Goal: Browse casually: Explore the website without a specific task or goal

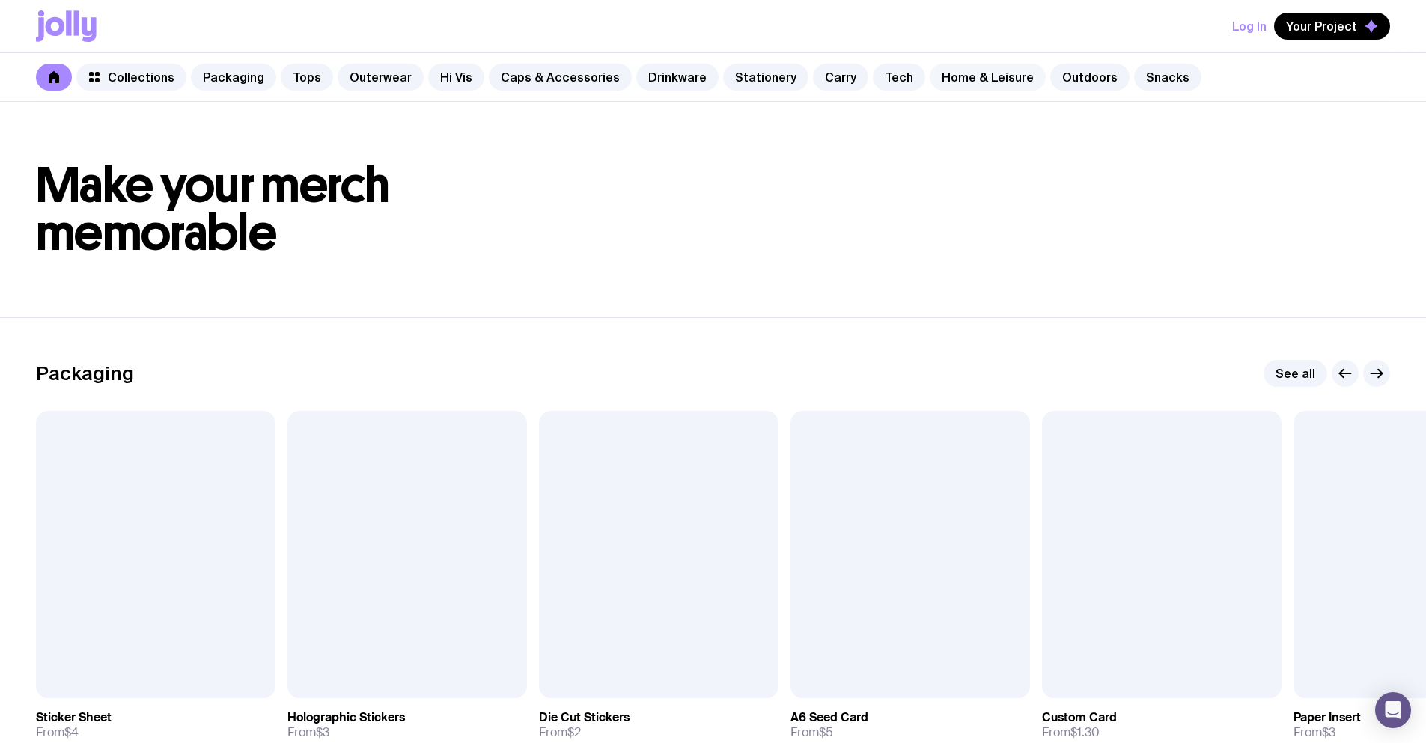
click at [961, 73] on link "Home & Leisure" at bounding box center [988, 77] width 116 height 27
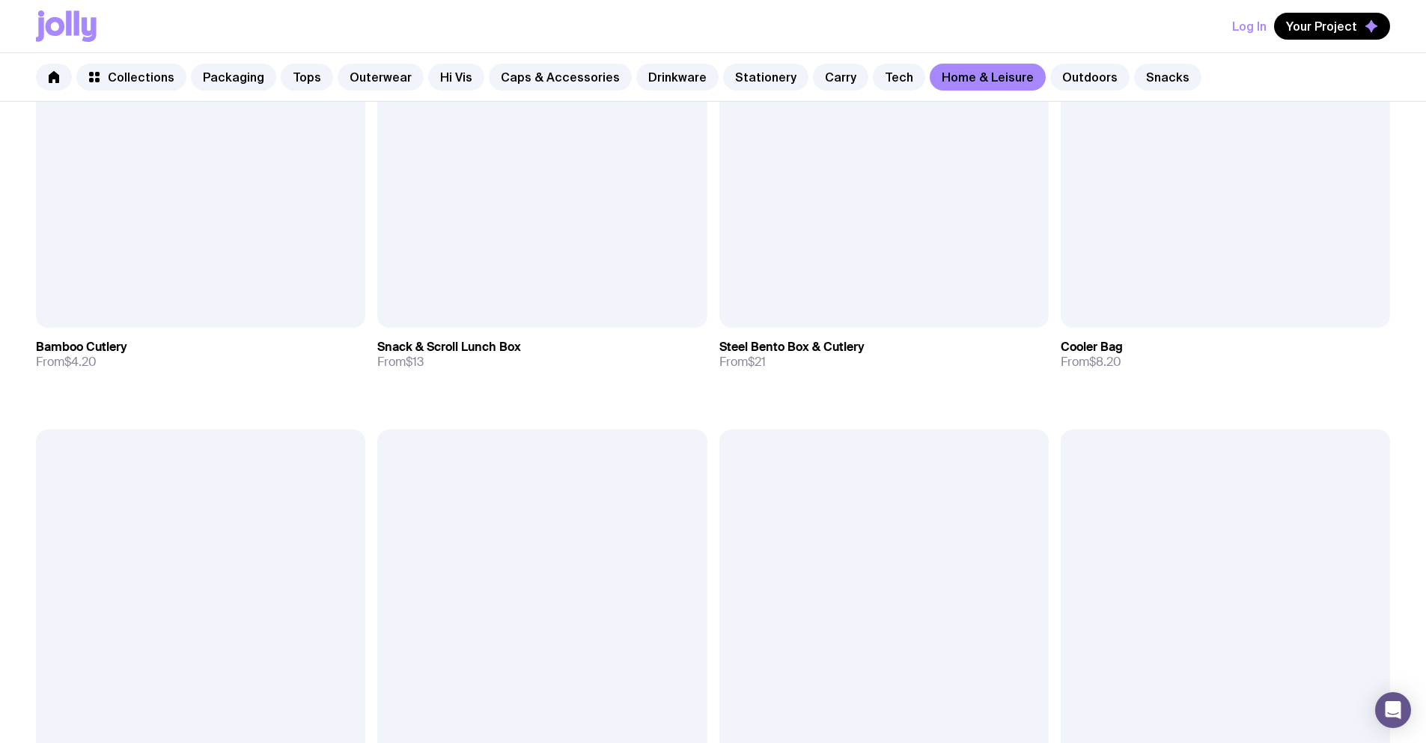
scroll to position [1912, 0]
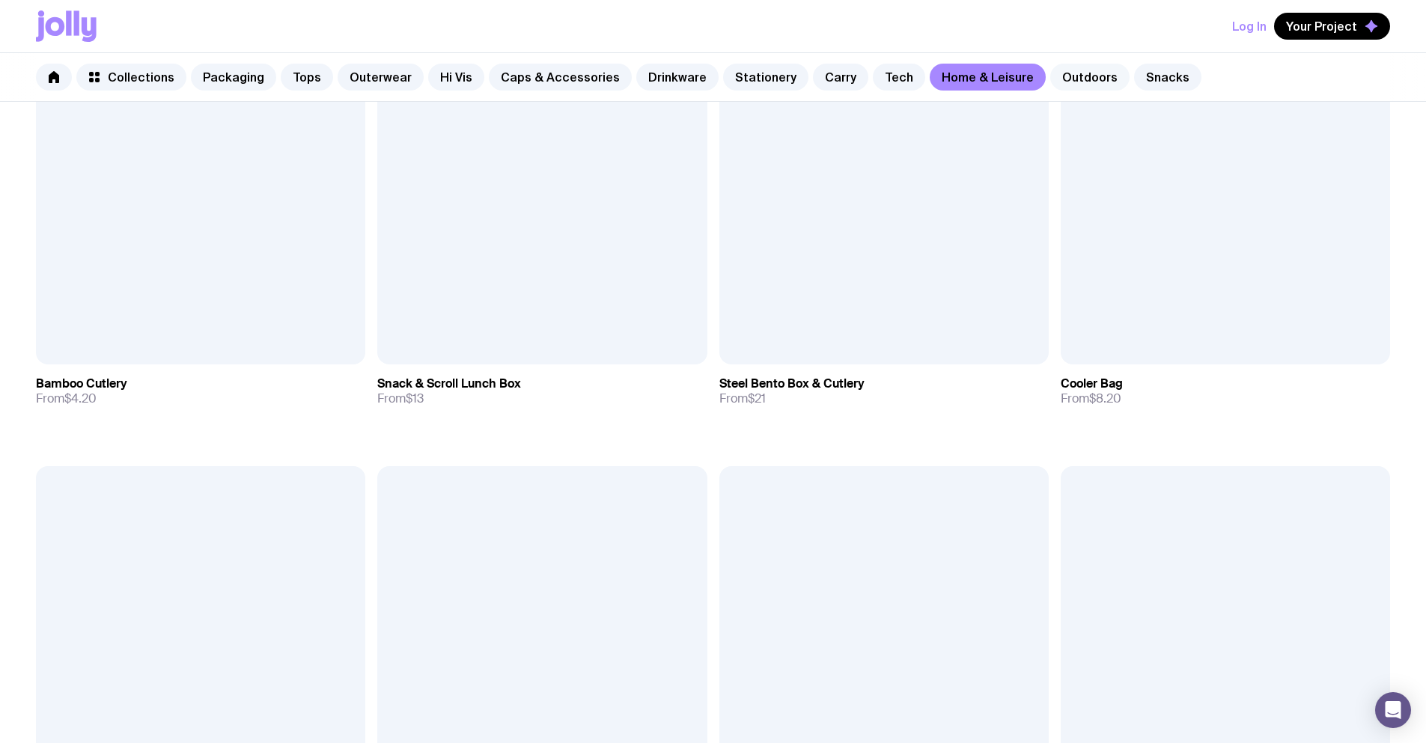
click at [1050, 81] on link "Outdoors" at bounding box center [1089, 77] width 79 height 27
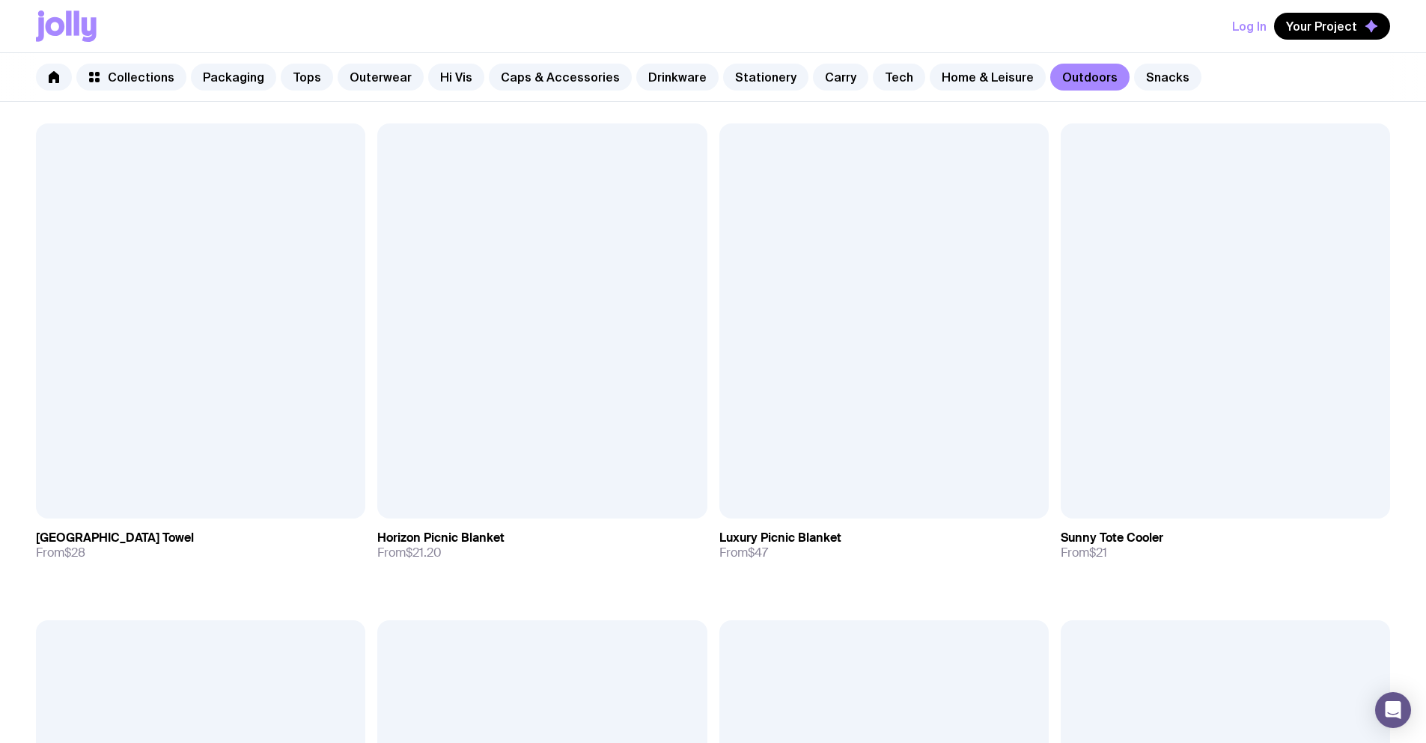
scroll to position [1296, 0]
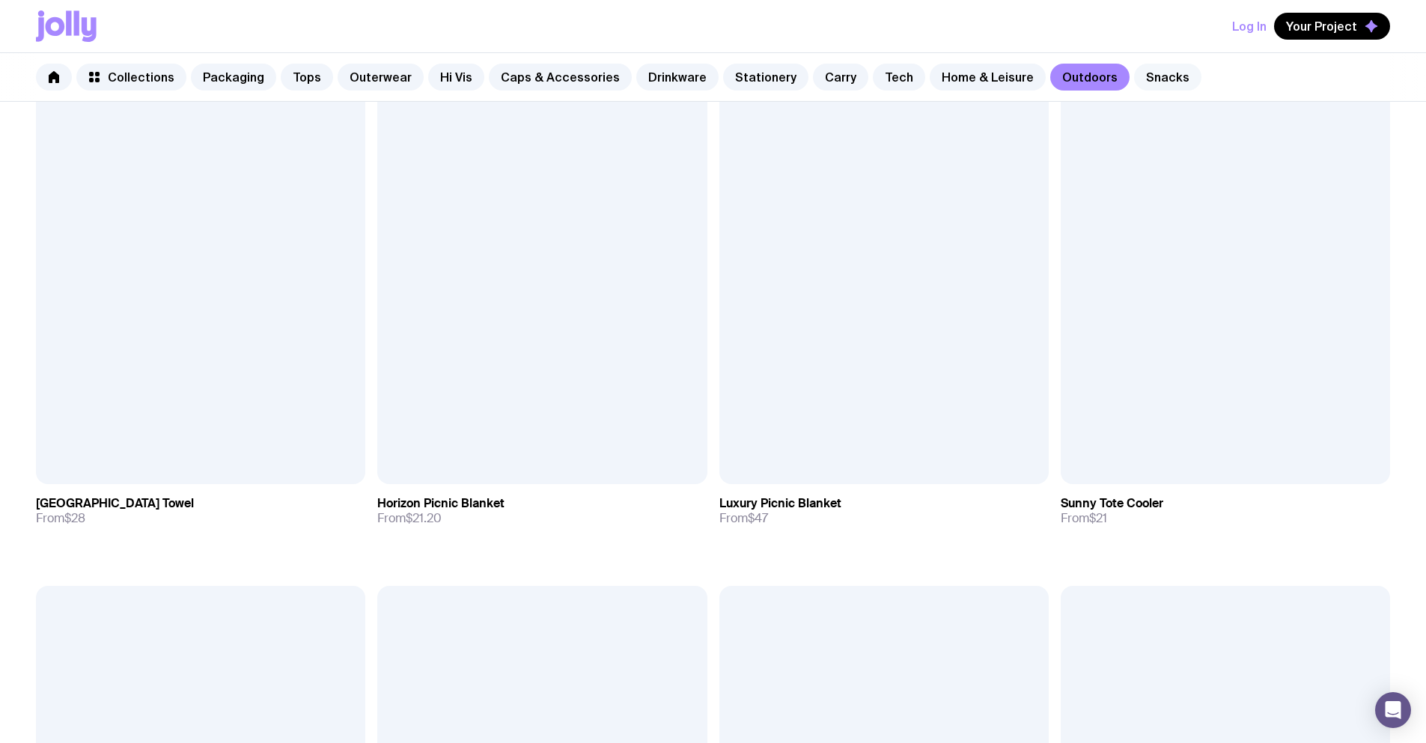
click at [1134, 76] on link "Snacks" at bounding box center [1167, 77] width 67 height 27
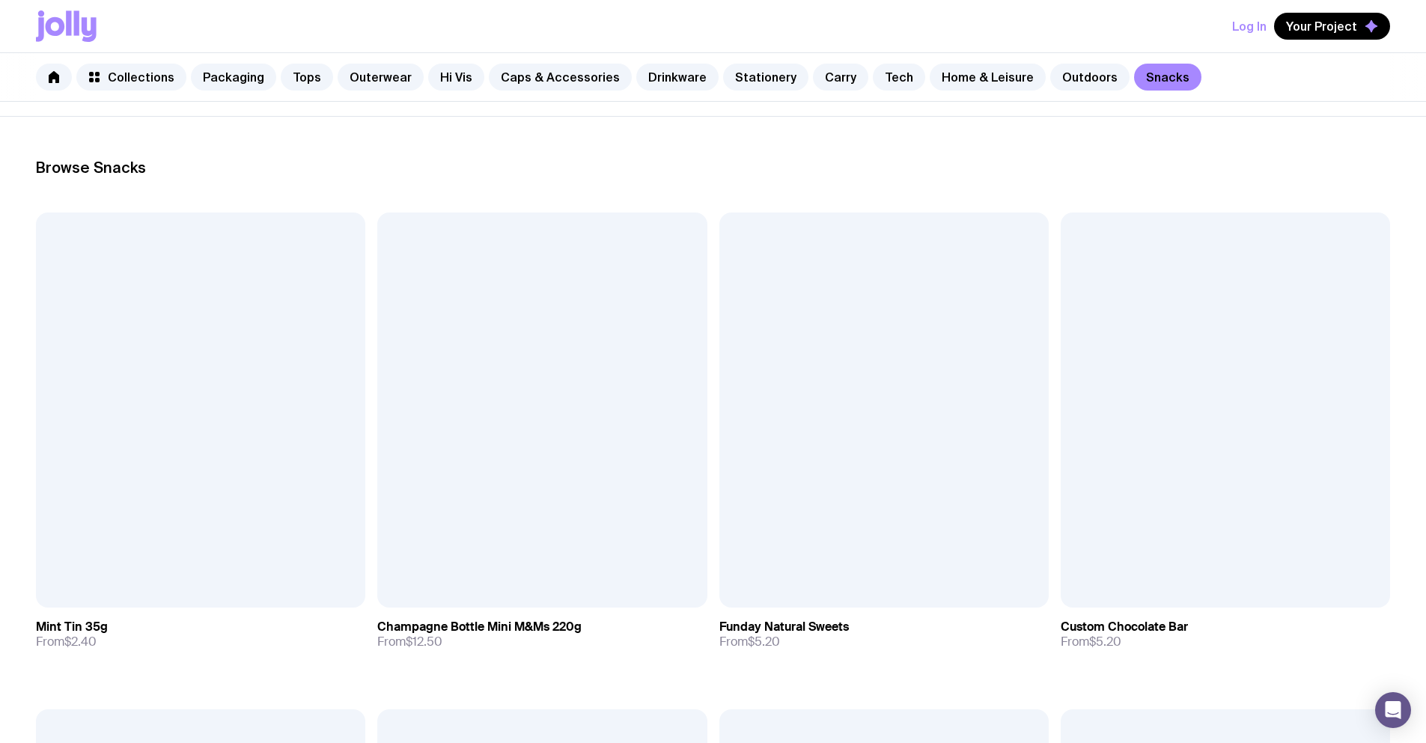
scroll to position [141, 0]
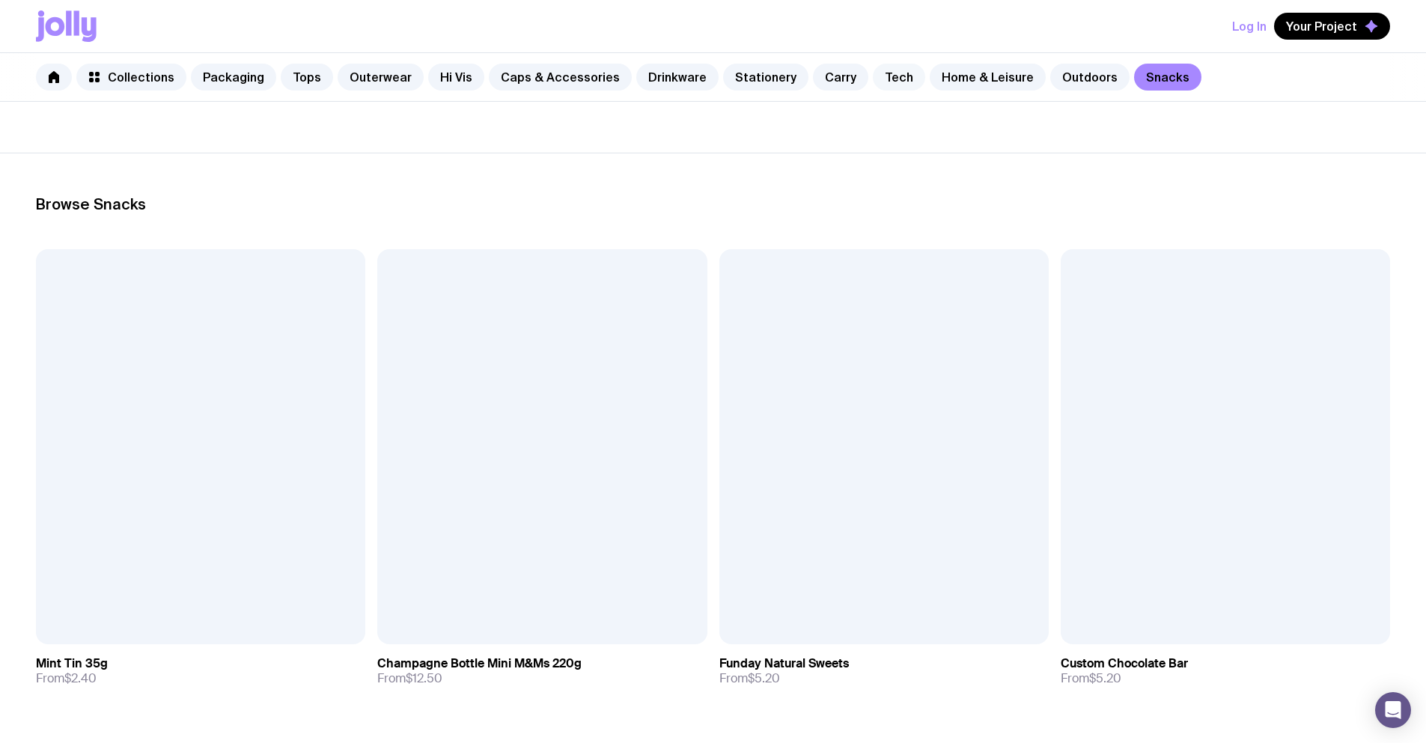
click at [891, 79] on link "Tech" at bounding box center [899, 77] width 52 height 27
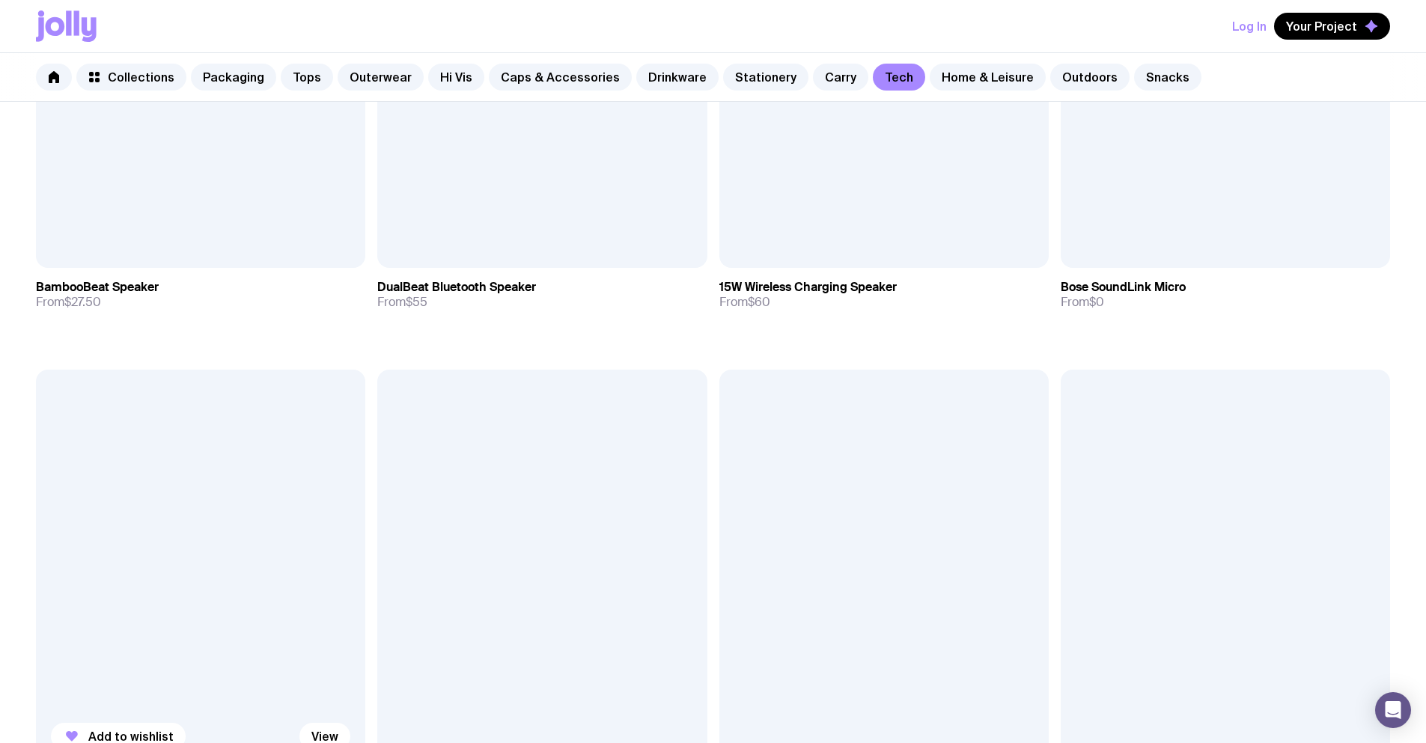
scroll to position [2017, 0]
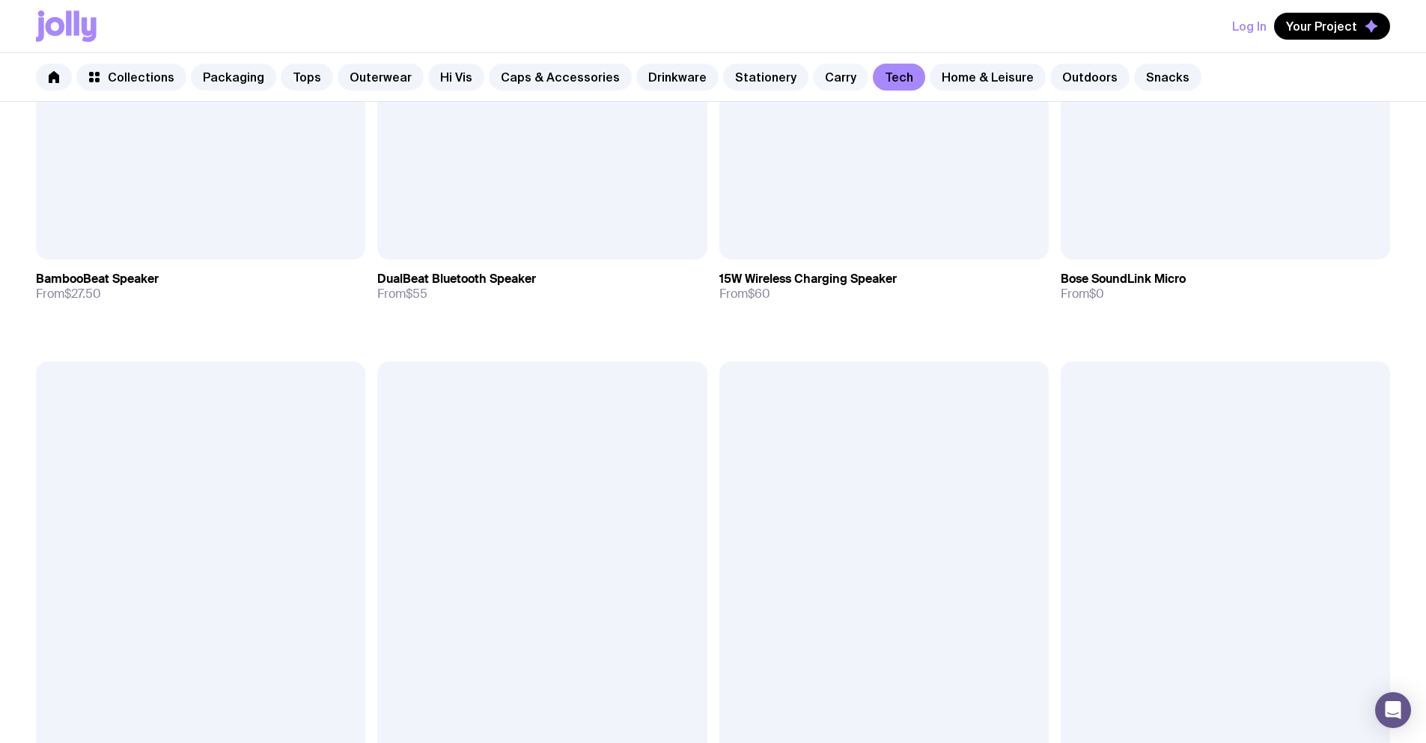
click at [819, 79] on link "Carry" at bounding box center [840, 77] width 55 height 27
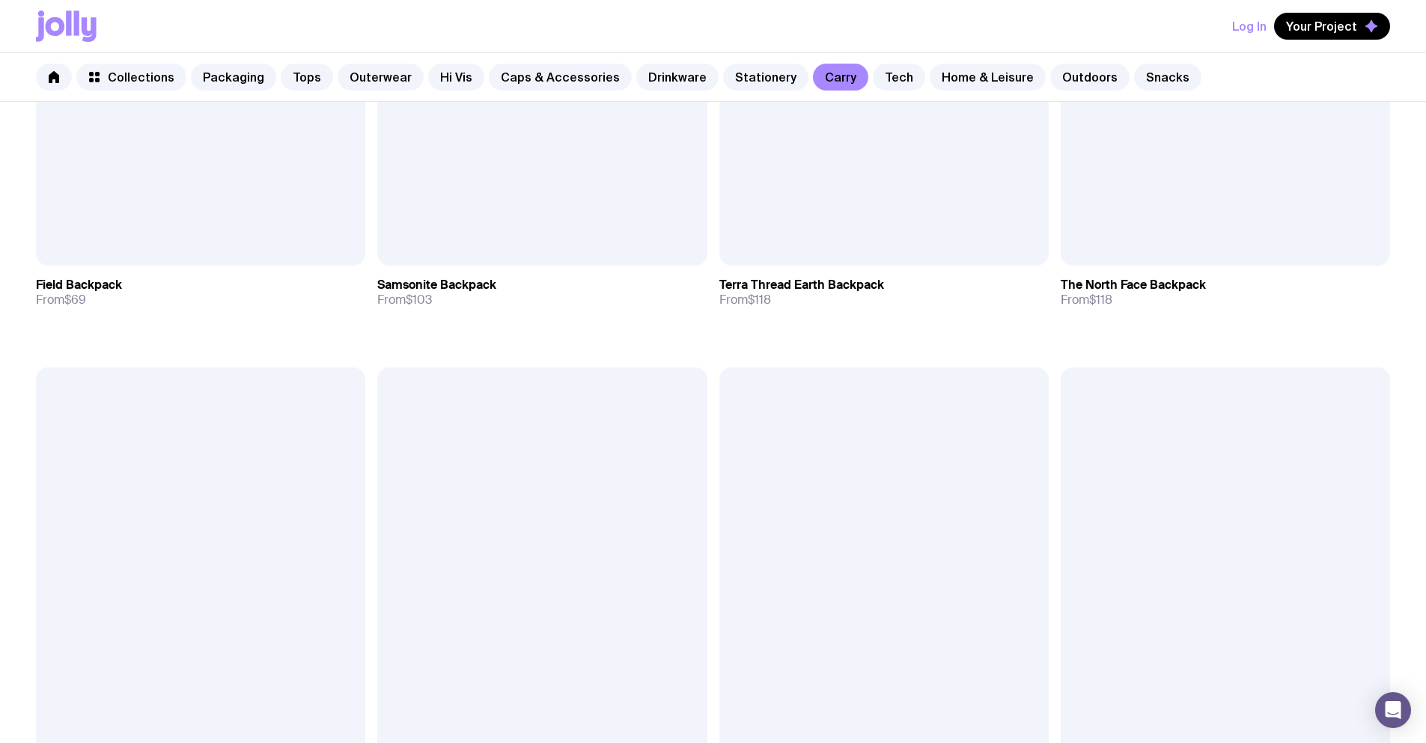
scroll to position [2017, 0]
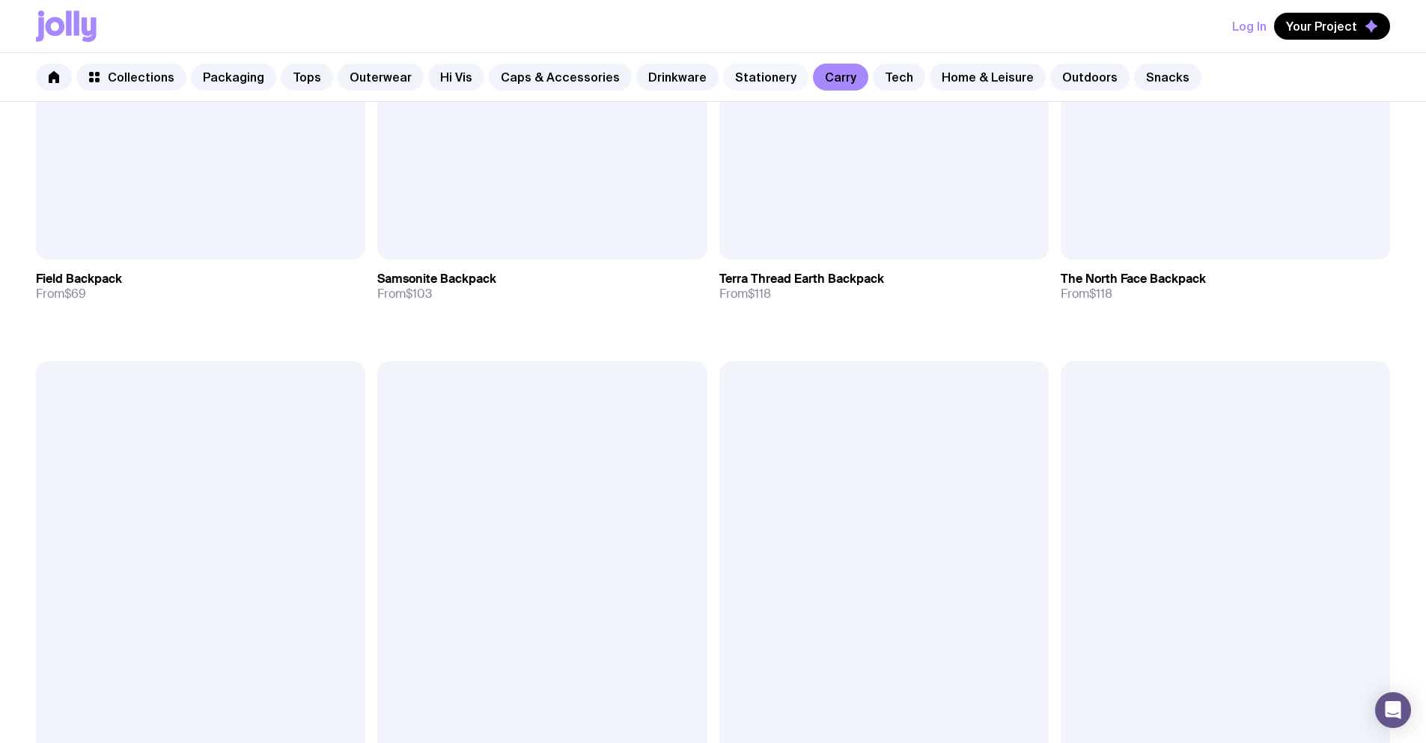
click at [737, 79] on link "Stationery" at bounding box center [765, 77] width 85 height 27
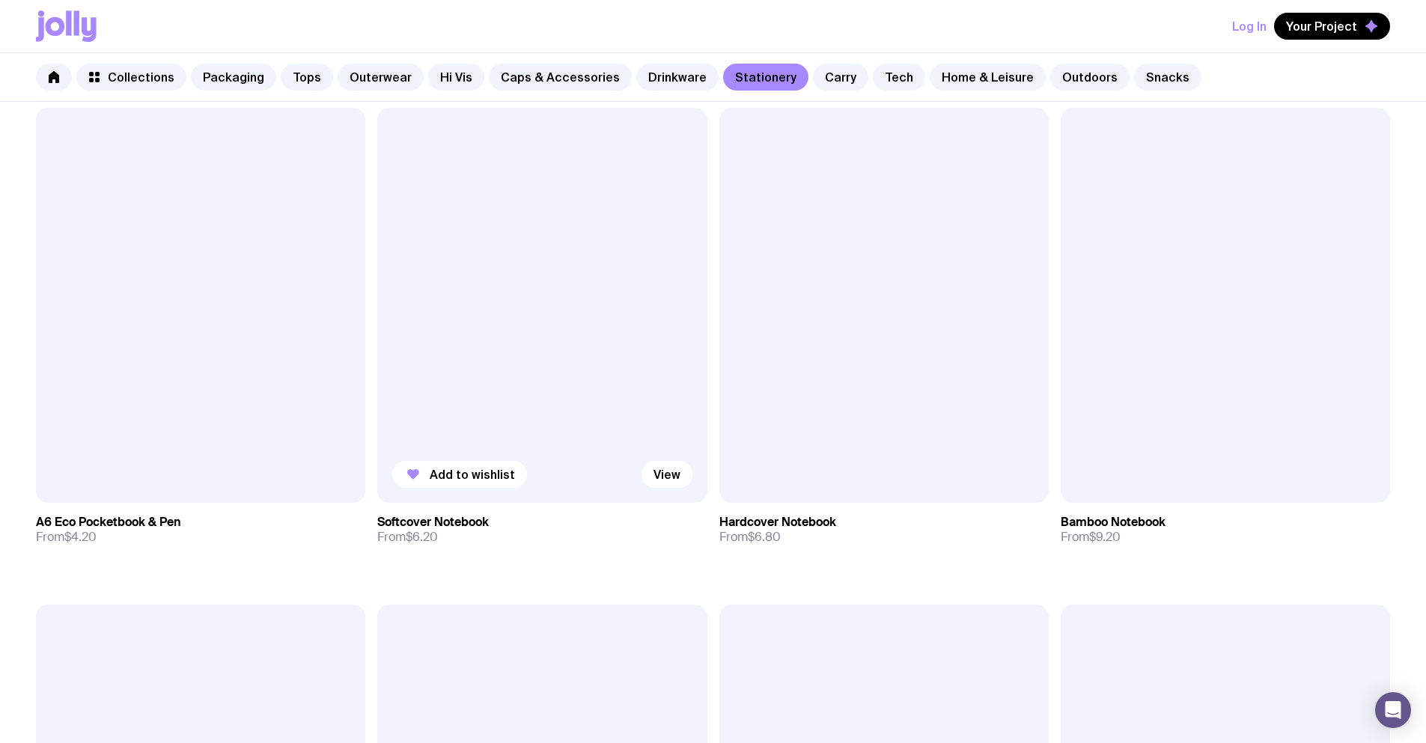
scroll to position [1296, 0]
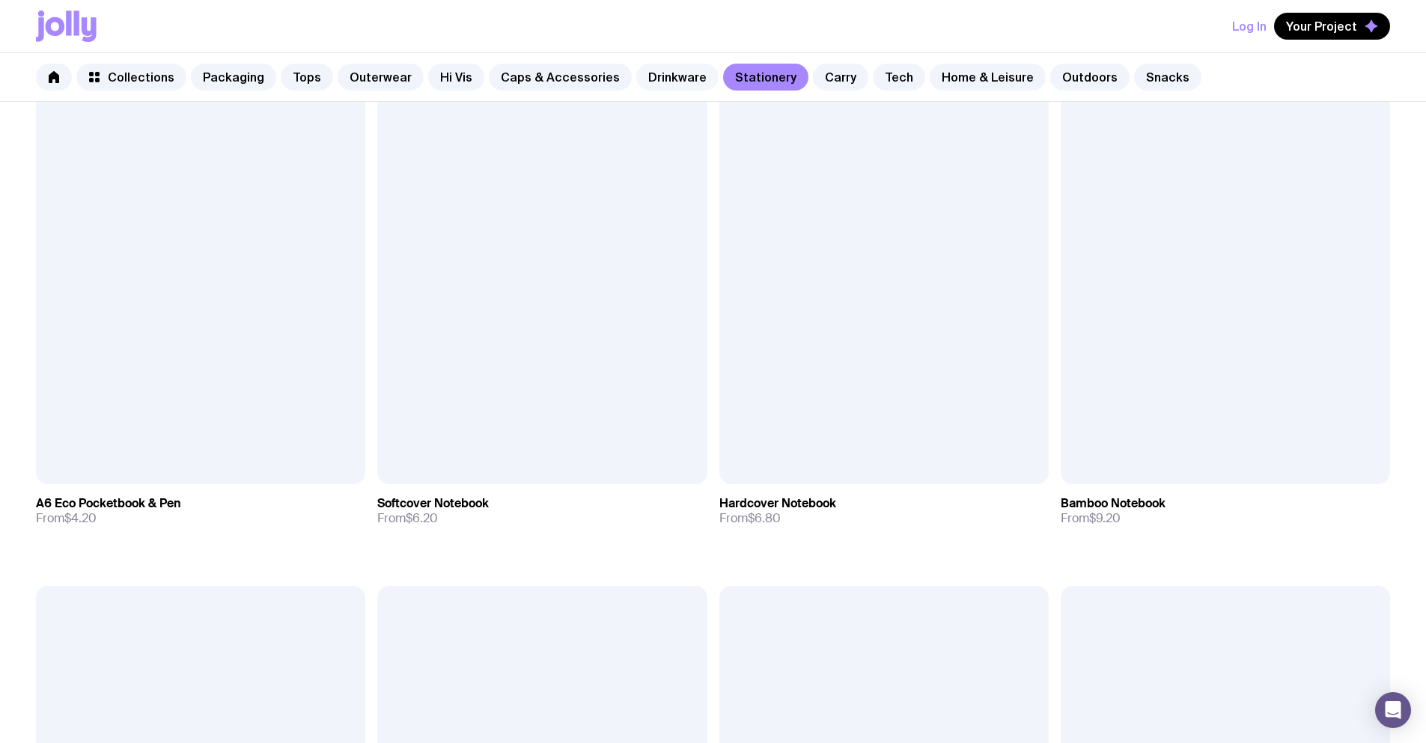
click at [661, 79] on link "Drinkware" at bounding box center [677, 77] width 82 height 27
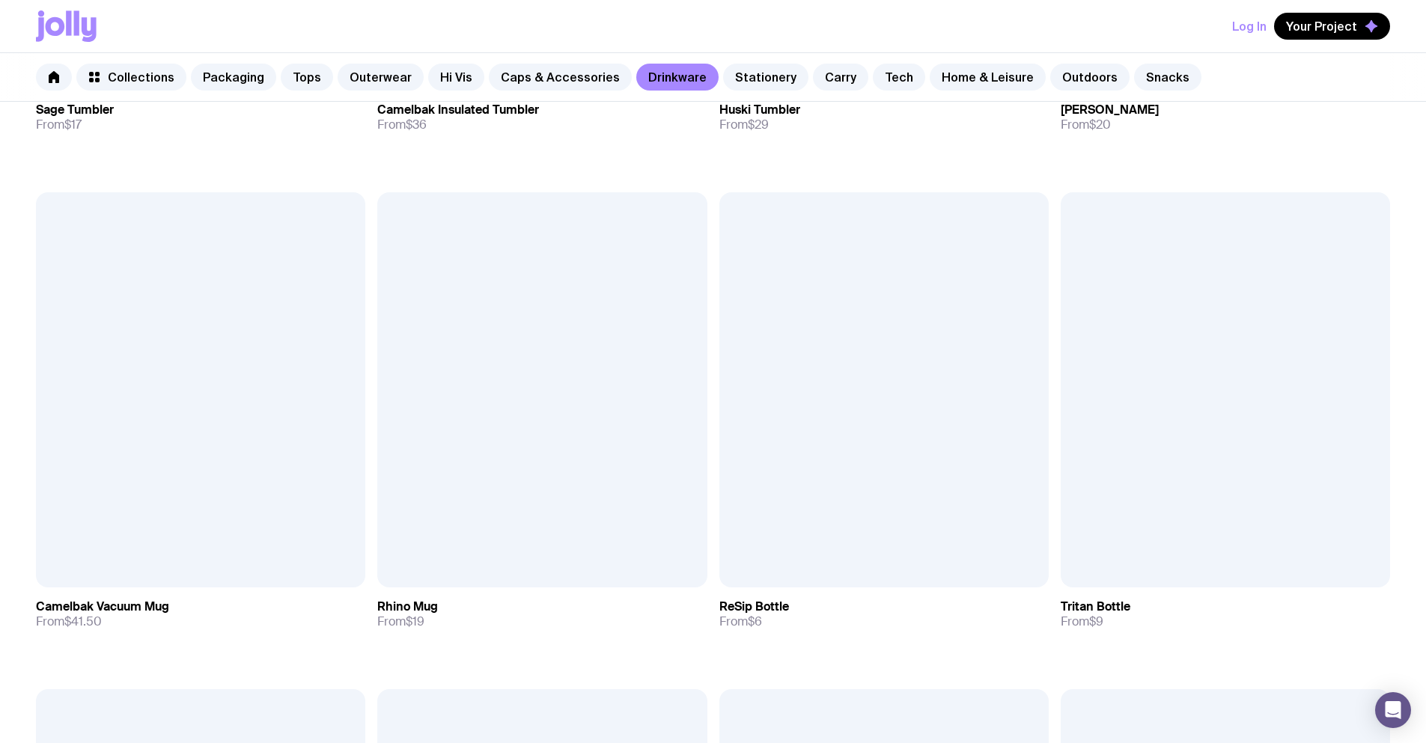
scroll to position [1311, 0]
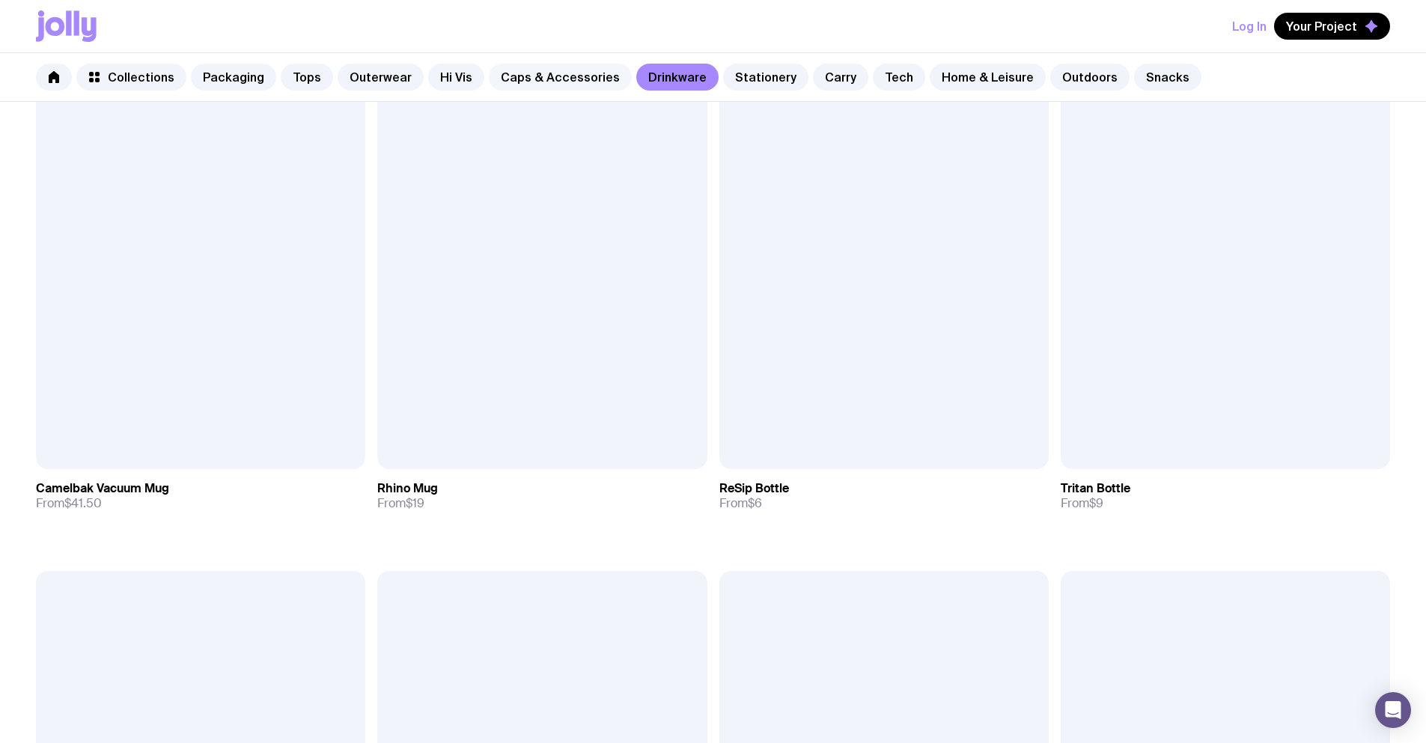
click at [567, 76] on link "Caps & Accessories" at bounding box center [560, 77] width 143 height 27
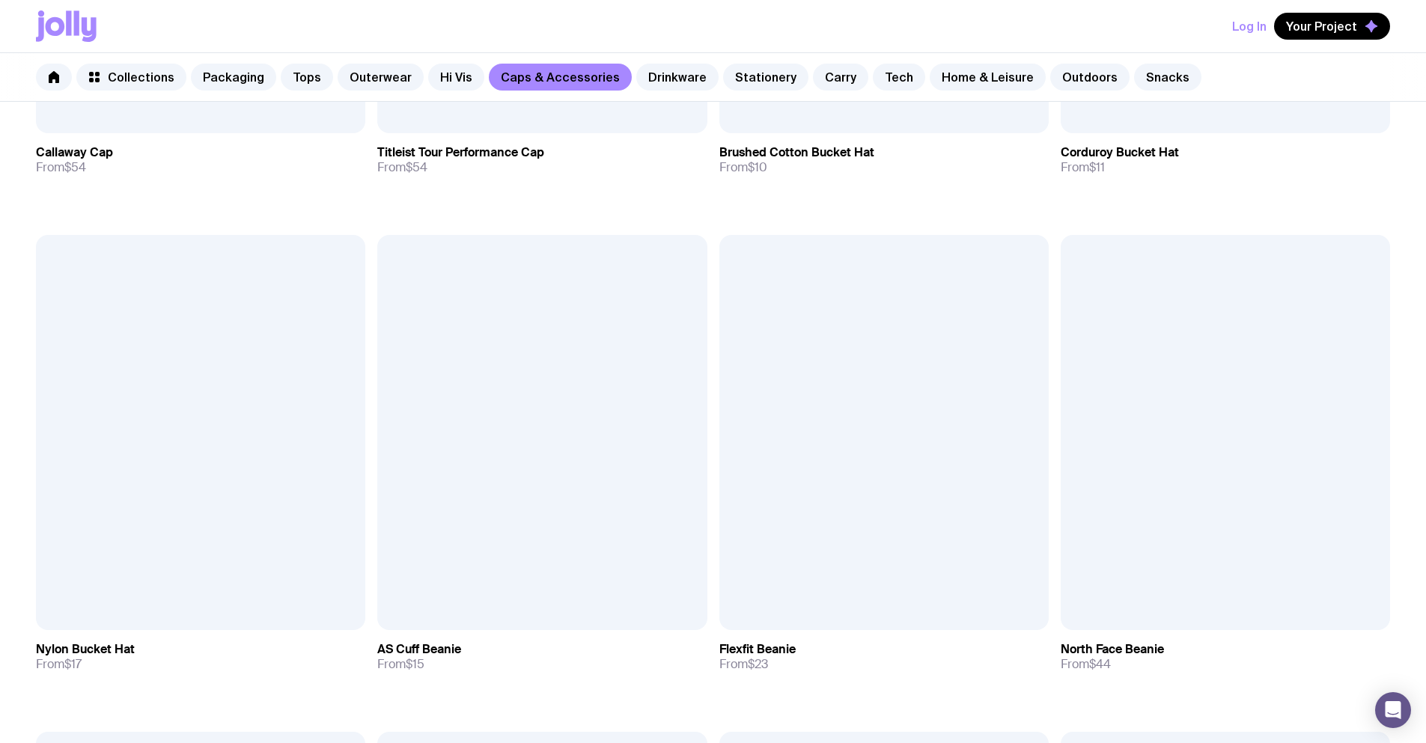
scroll to position [1656, 0]
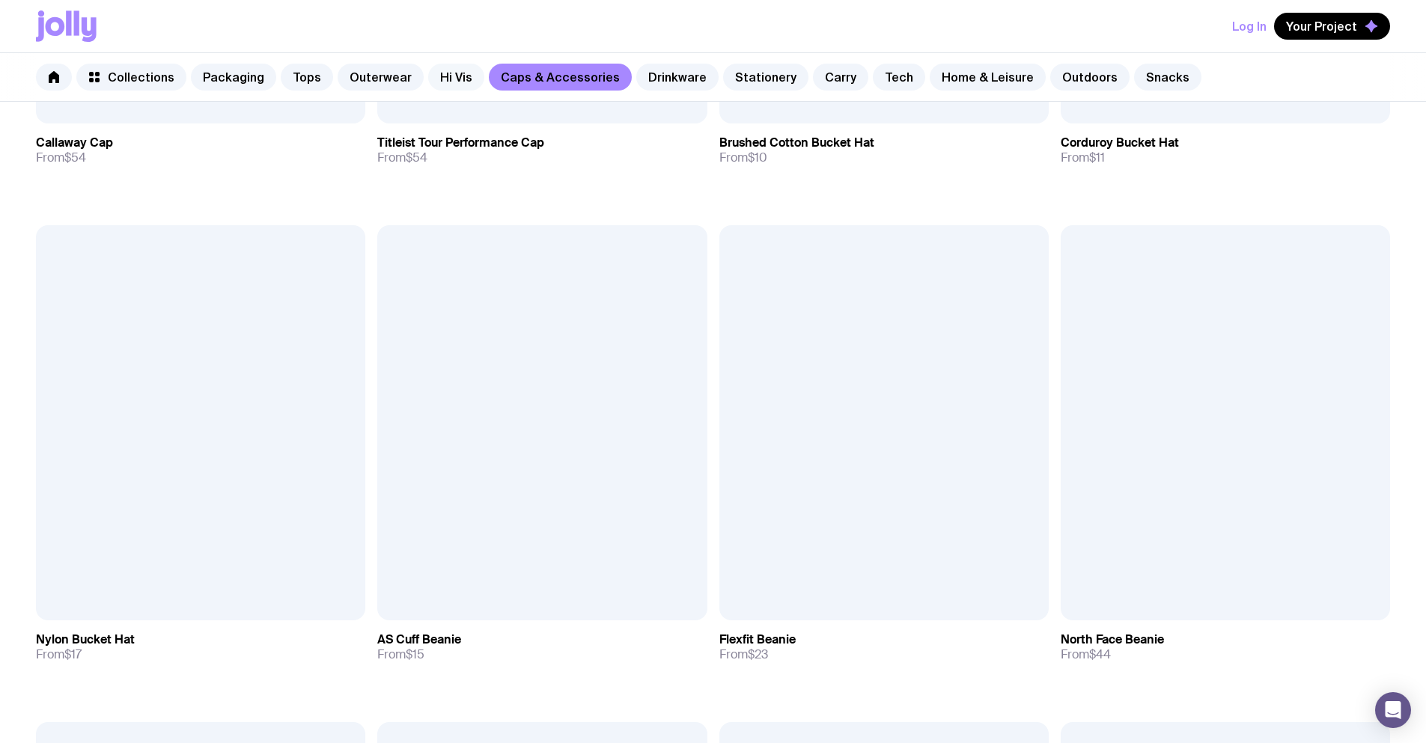
click at [447, 84] on link "Hi Vis" at bounding box center [456, 77] width 56 height 27
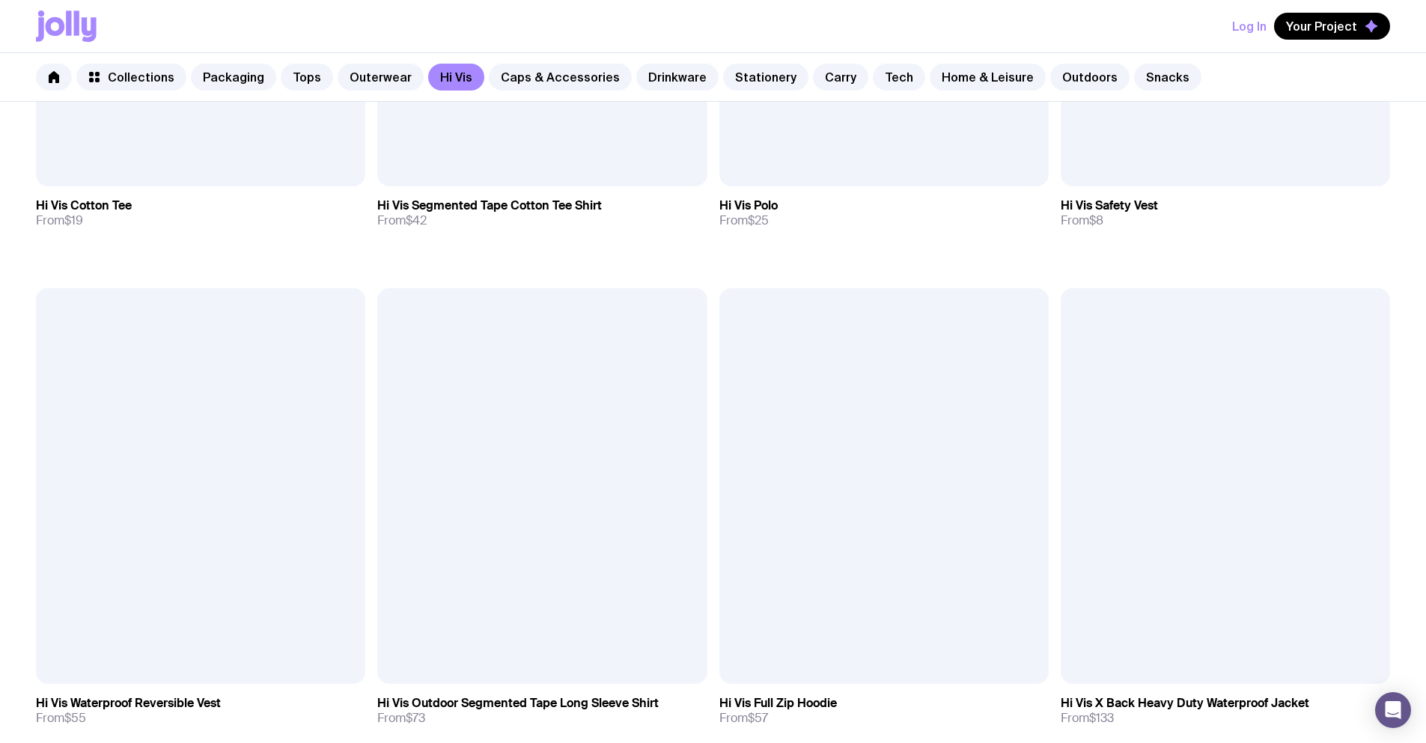
scroll to position [605, 0]
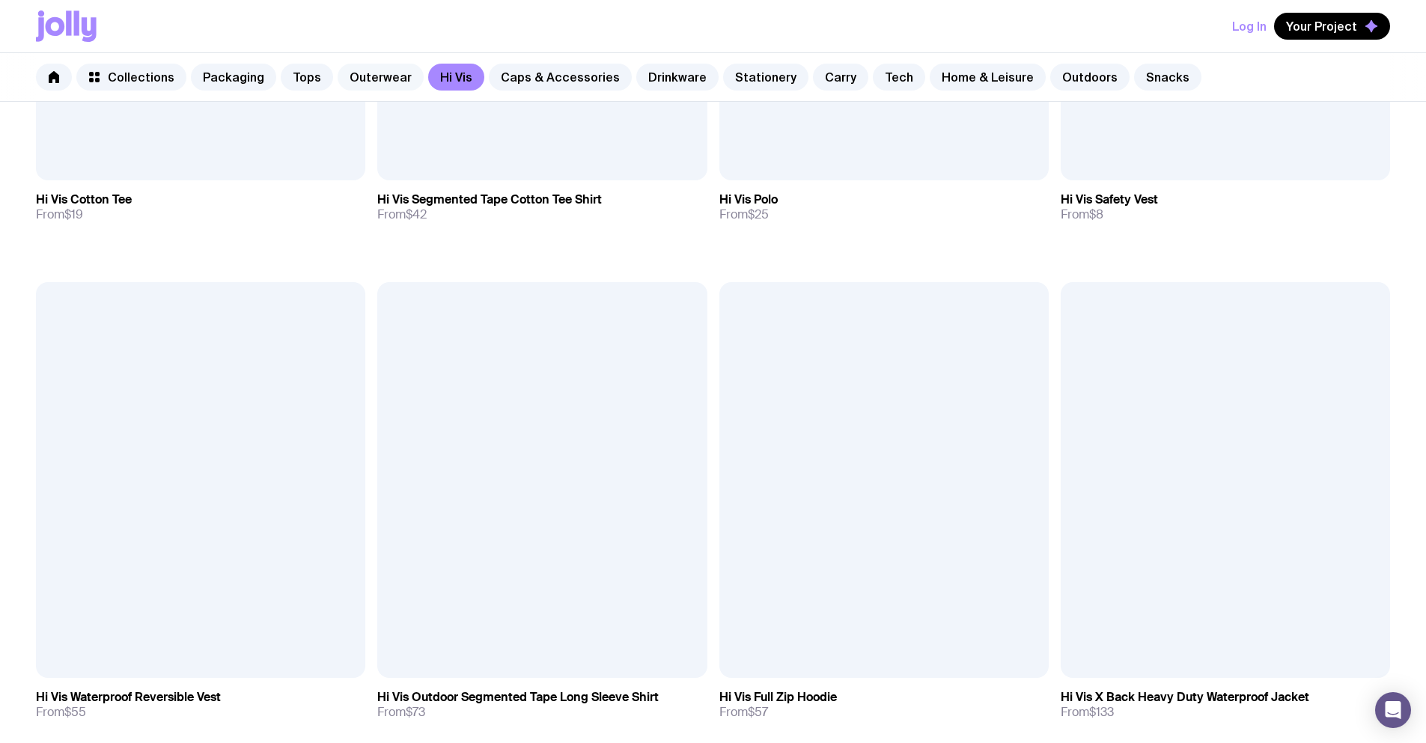
click at [376, 74] on link "Outerwear" at bounding box center [381, 77] width 86 height 27
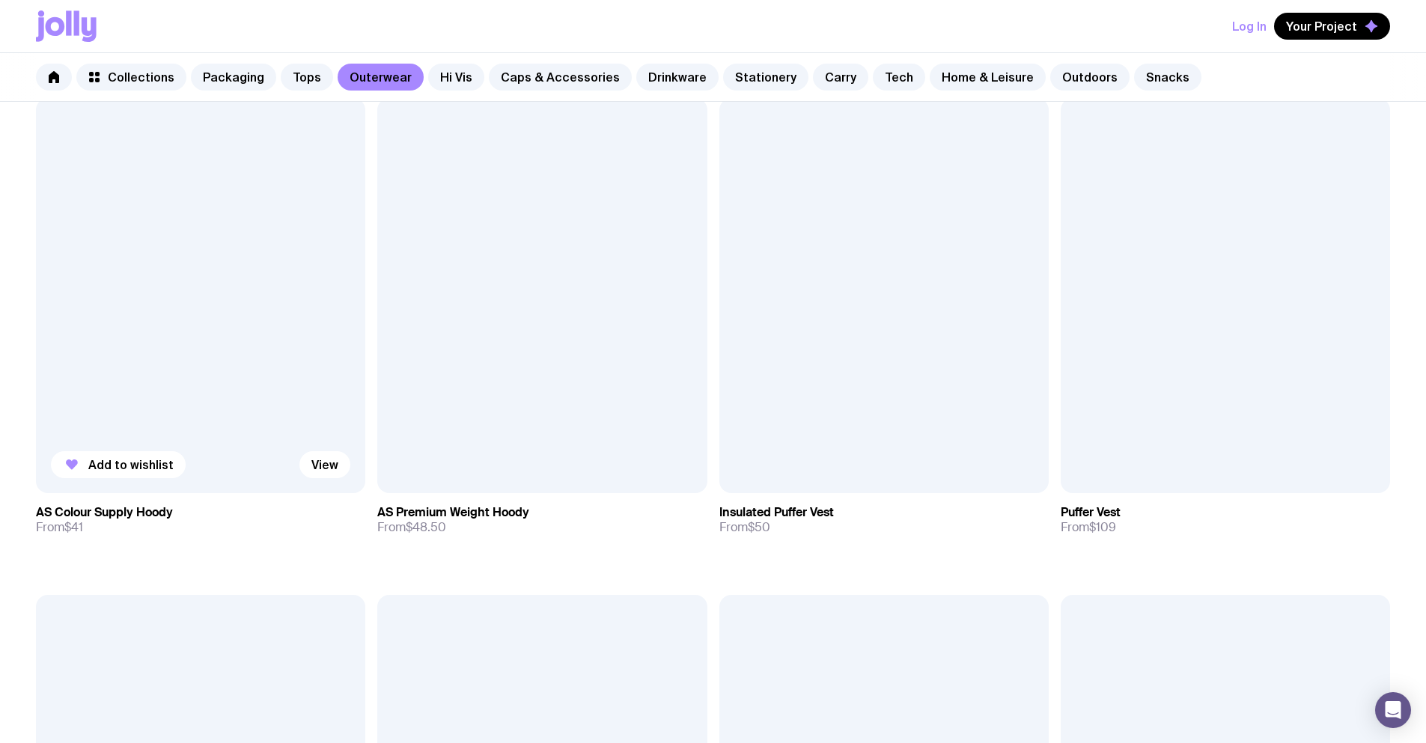
scroll to position [1296, 0]
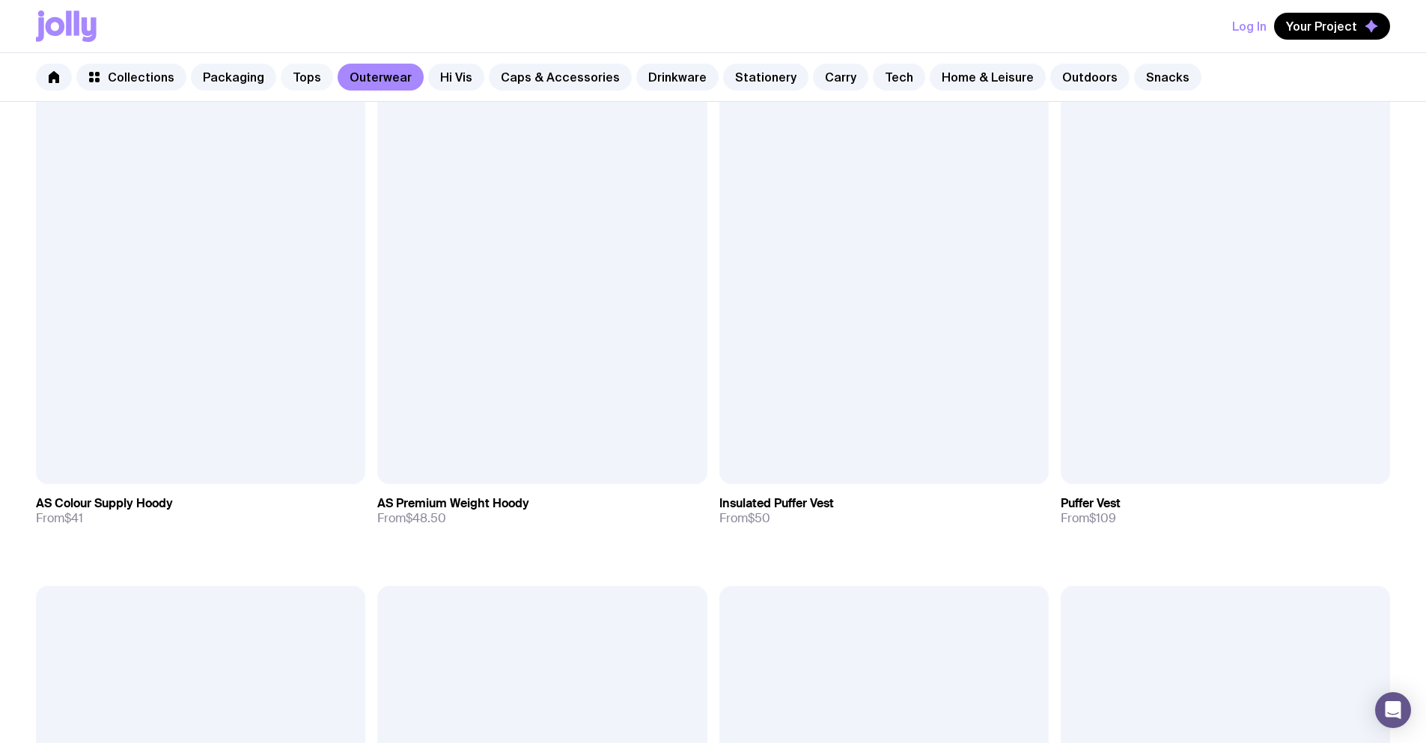
click at [309, 76] on link "Tops" at bounding box center [307, 77] width 52 height 27
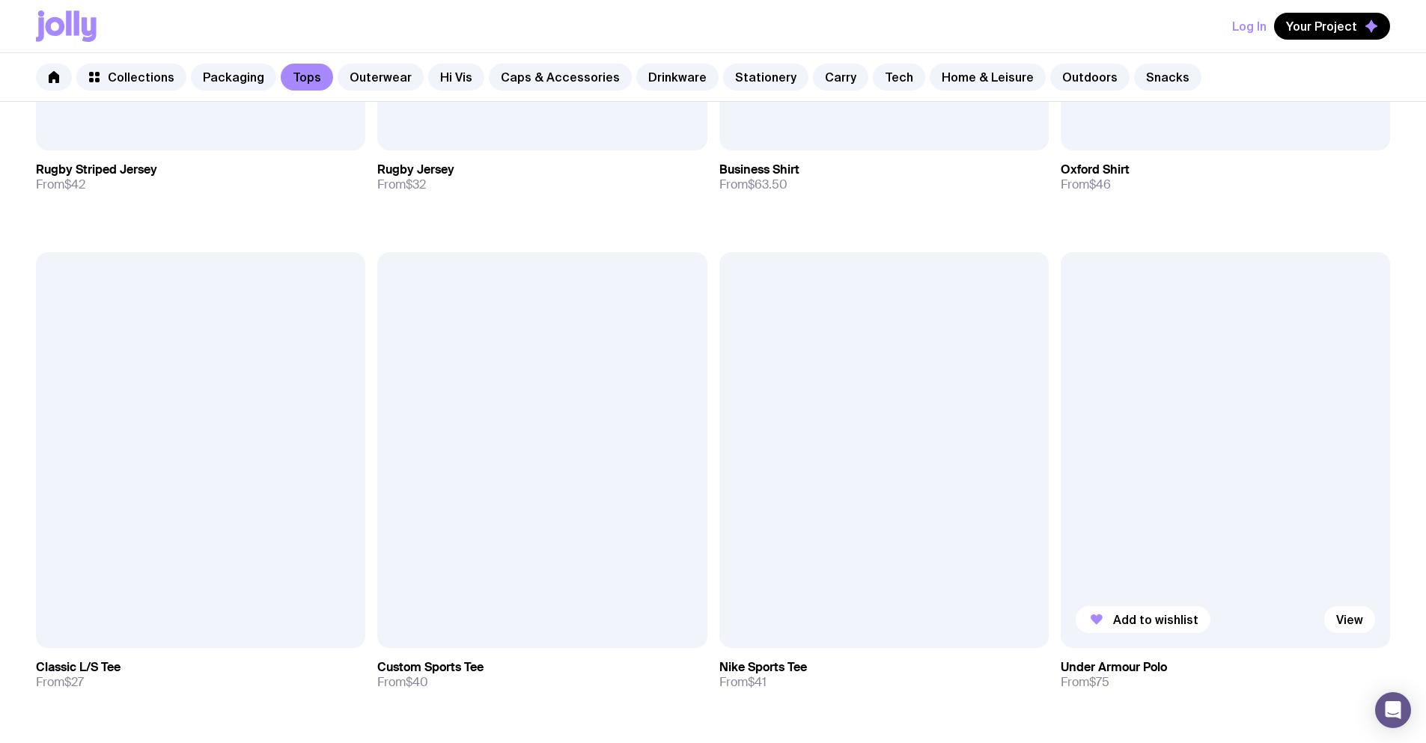
scroll to position [935, 0]
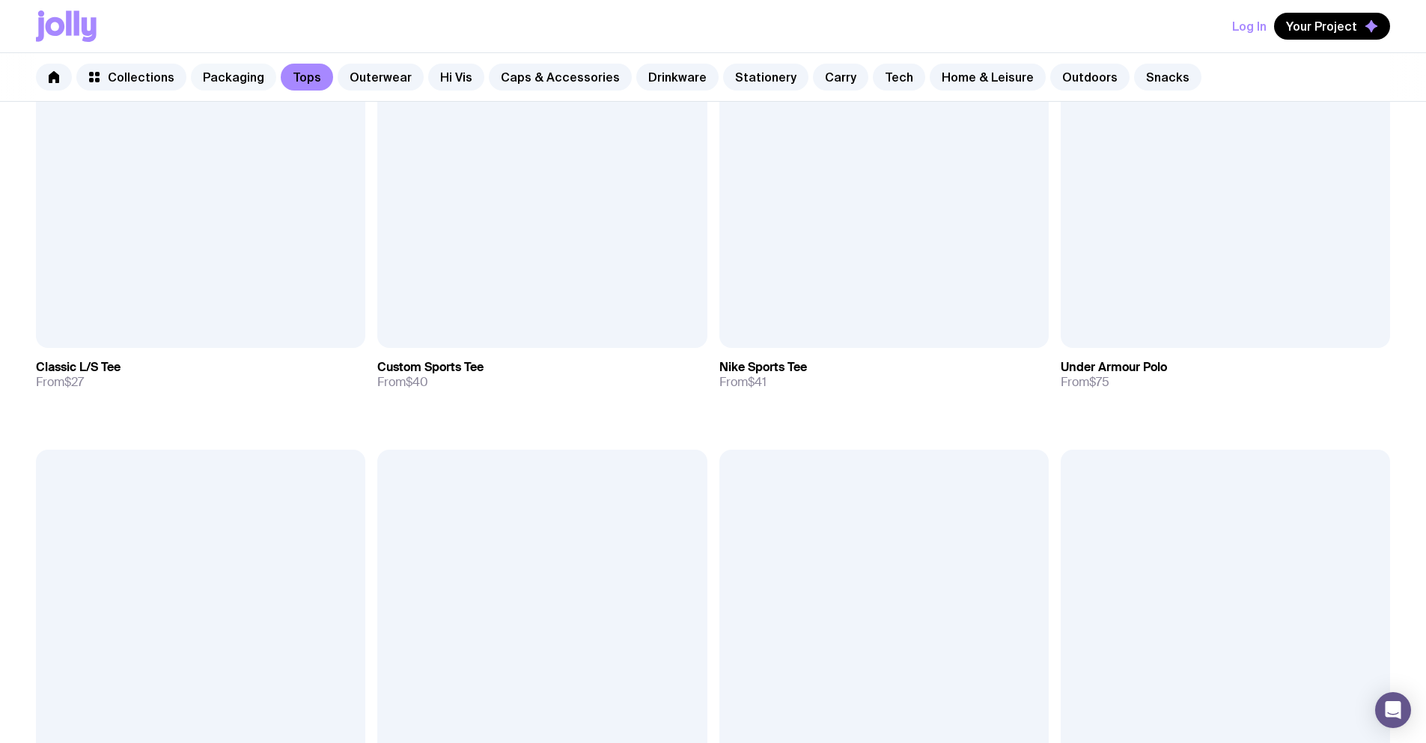
click at [245, 79] on link "Packaging" at bounding box center [233, 77] width 85 height 27
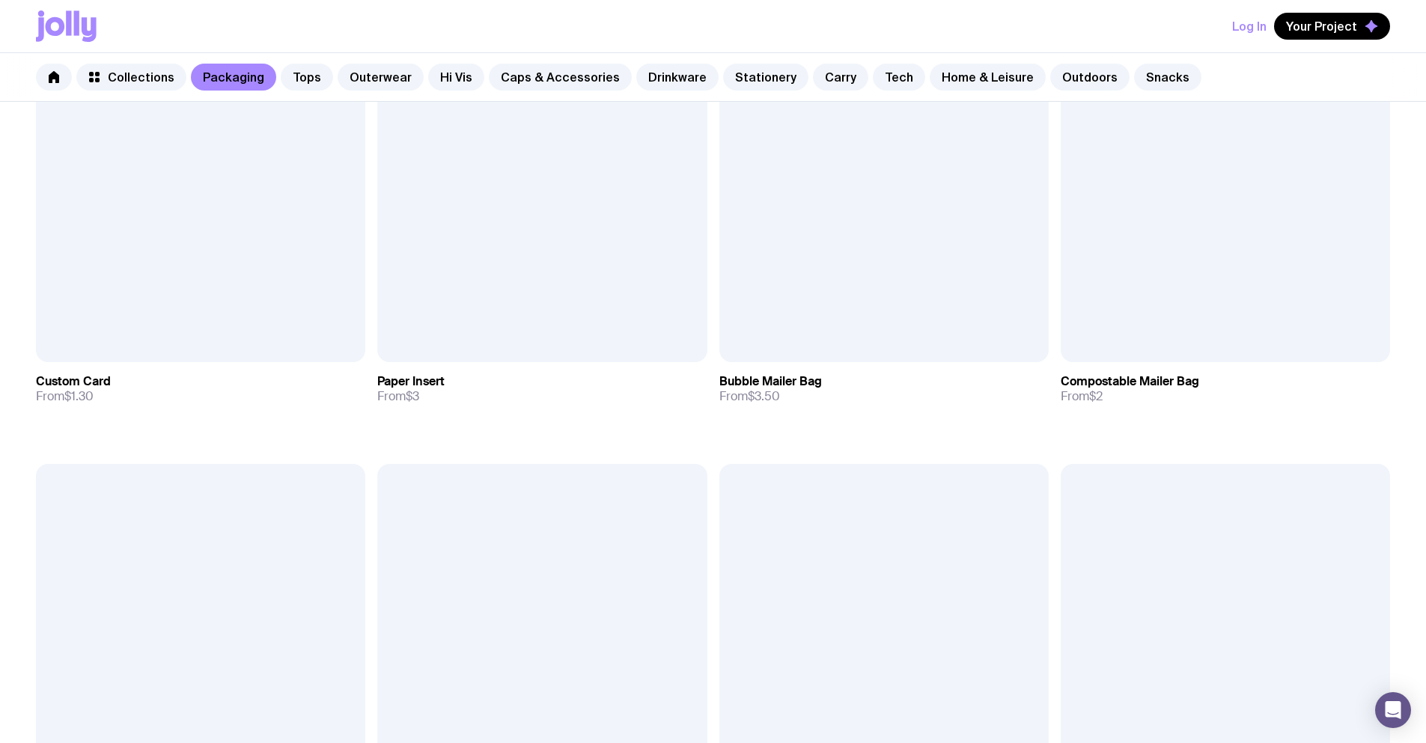
scroll to position [947, 0]
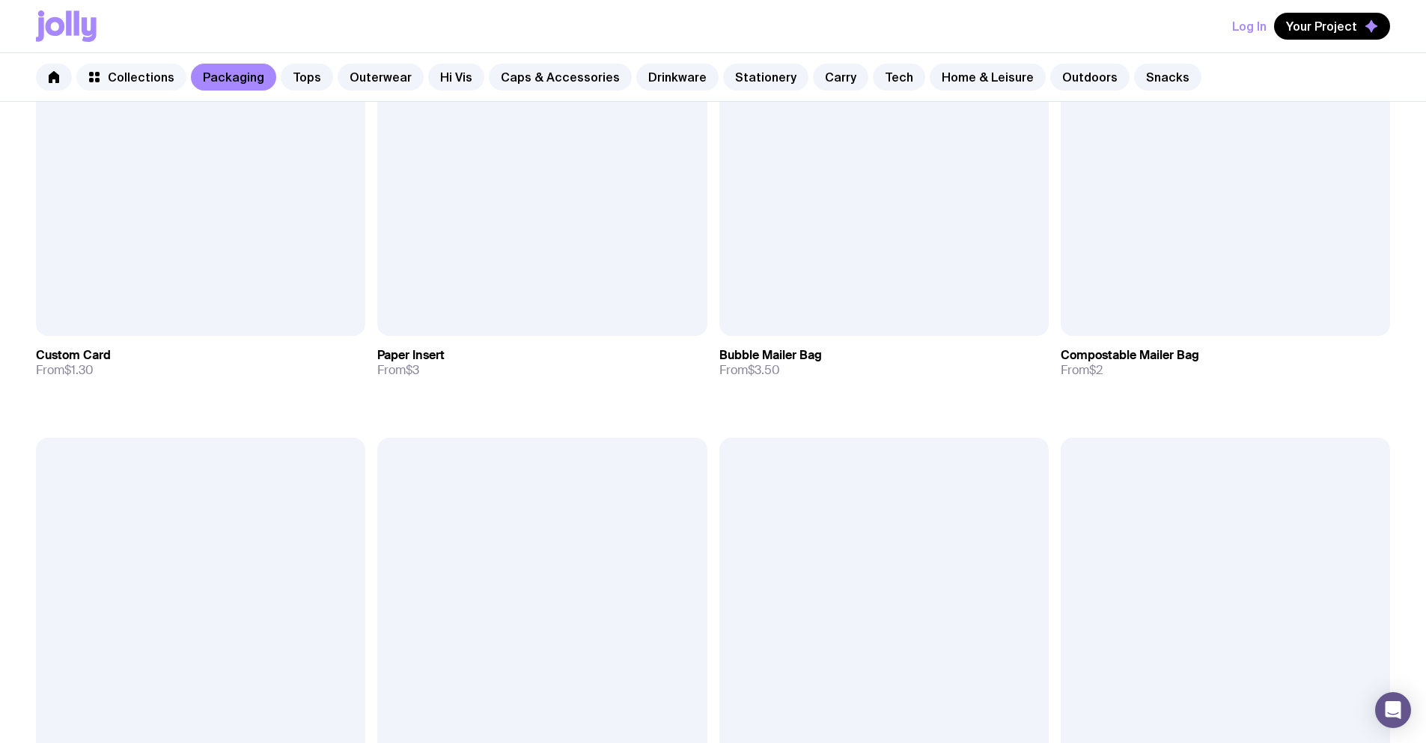
click at [154, 75] on span "Collections" at bounding box center [141, 77] width 67 height 15
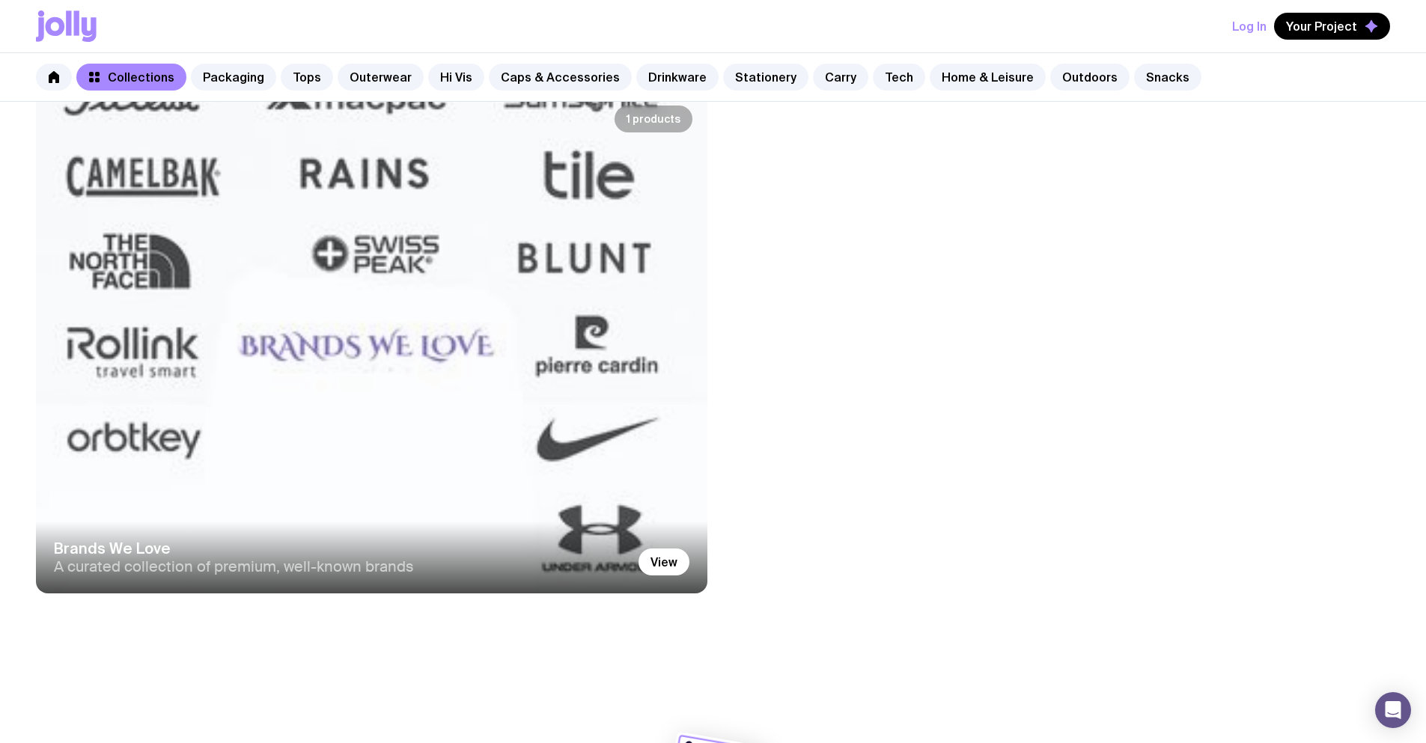
scroll to position [290, 0]
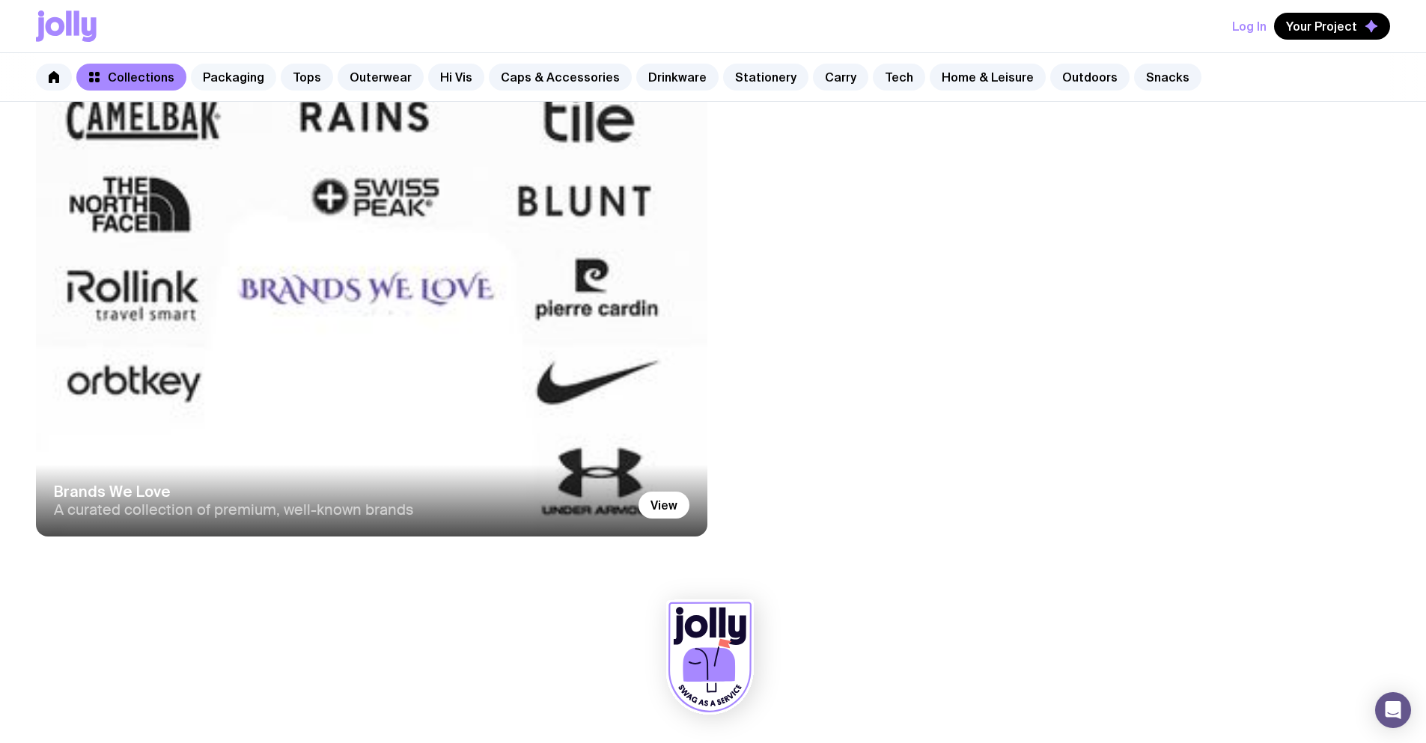
click at [227, 82] on link "Packaging" at bounding box center [233, 77] width 85 height 27
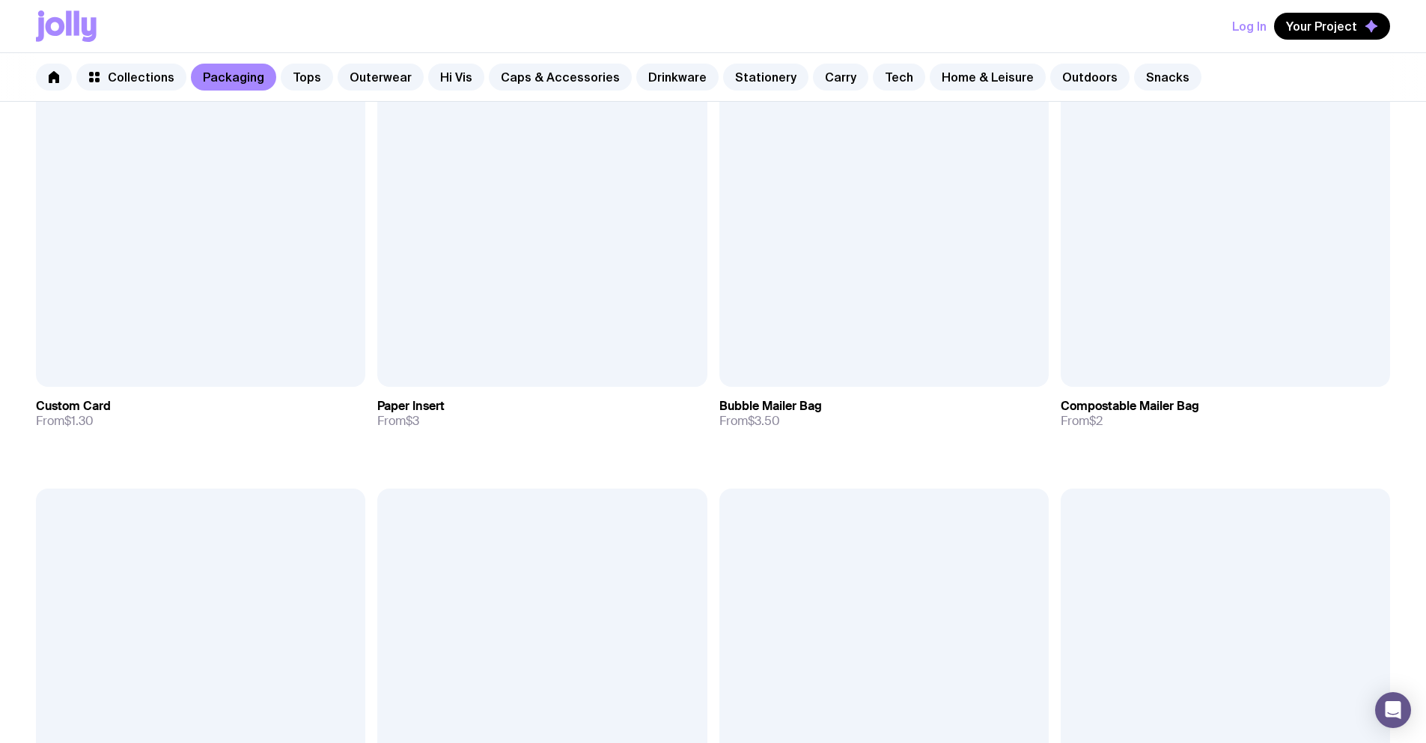
scroll to position [947, 0]
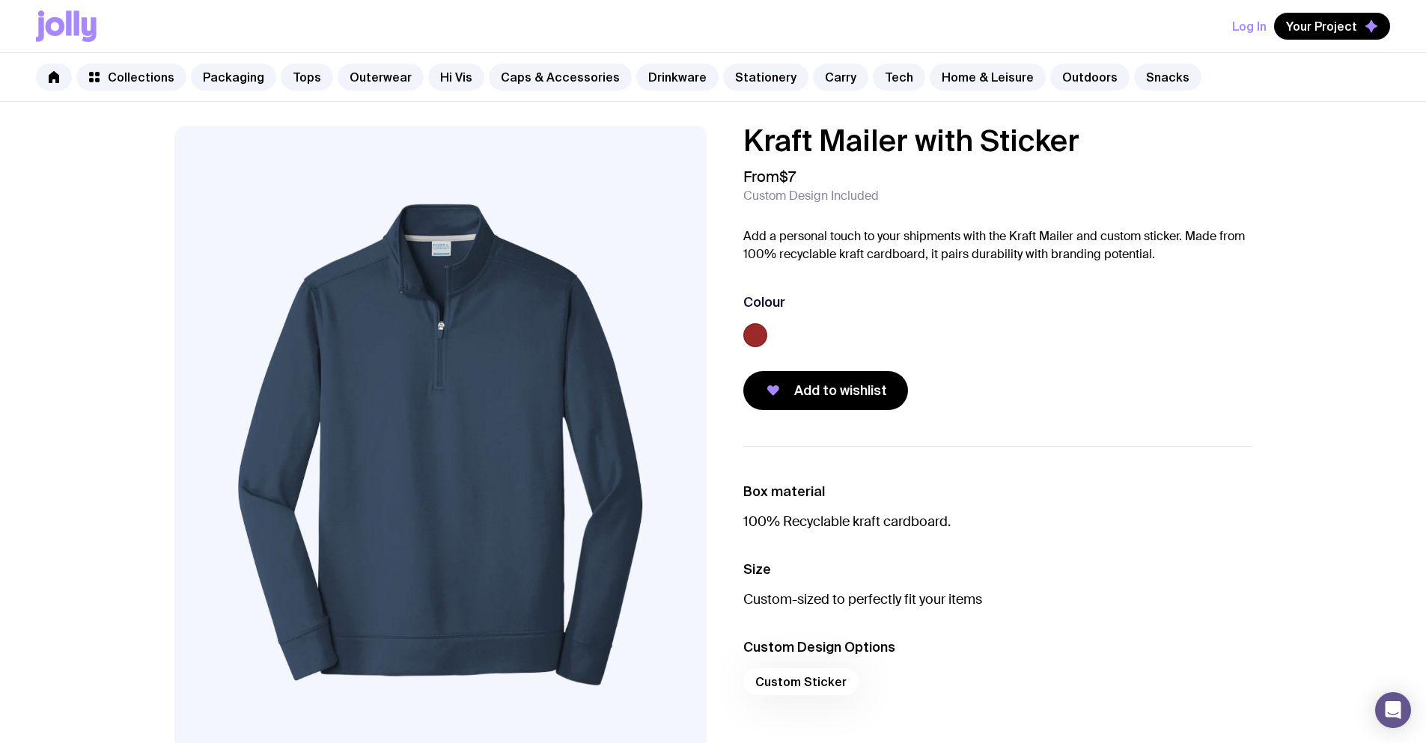
scroll to position [792, 0]
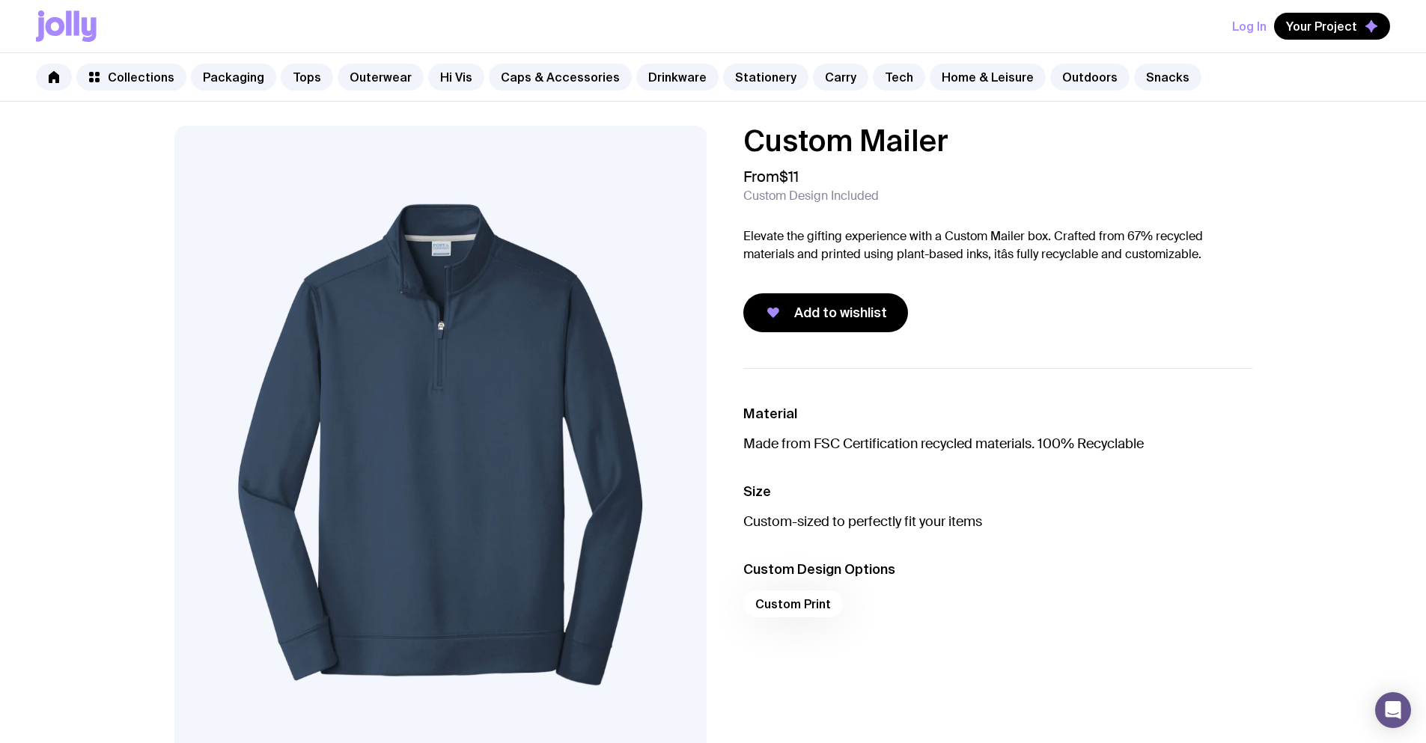
scroll to position [747, 0]
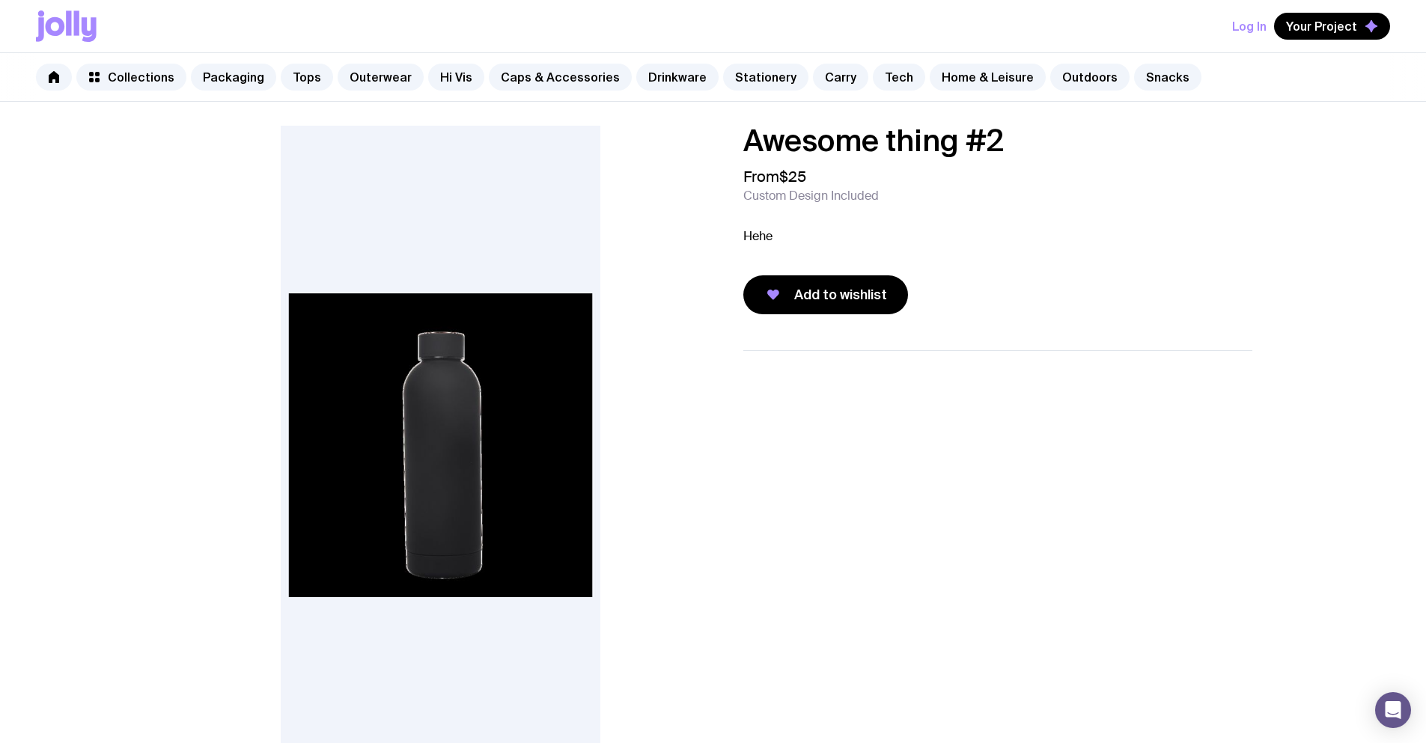
scroll to position [747, 0]
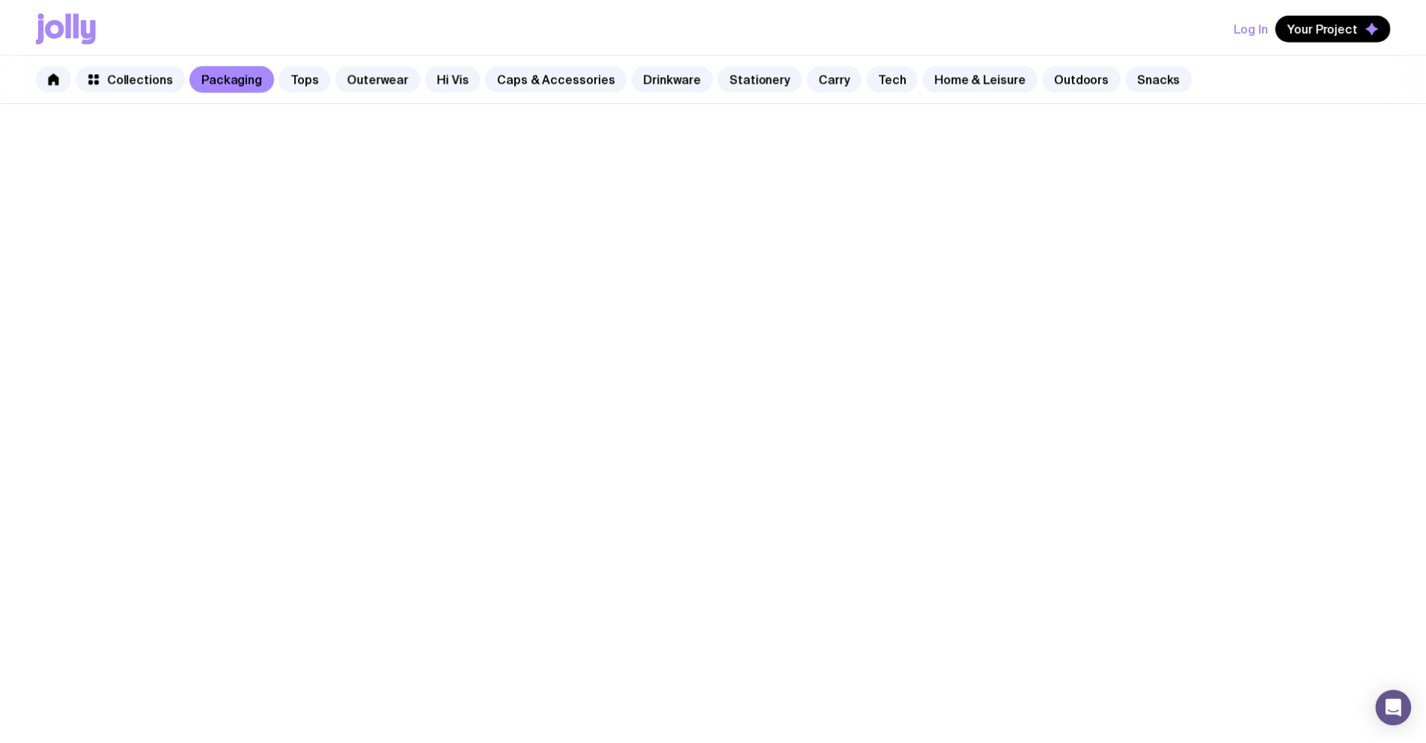
scroll to position [747, 0]
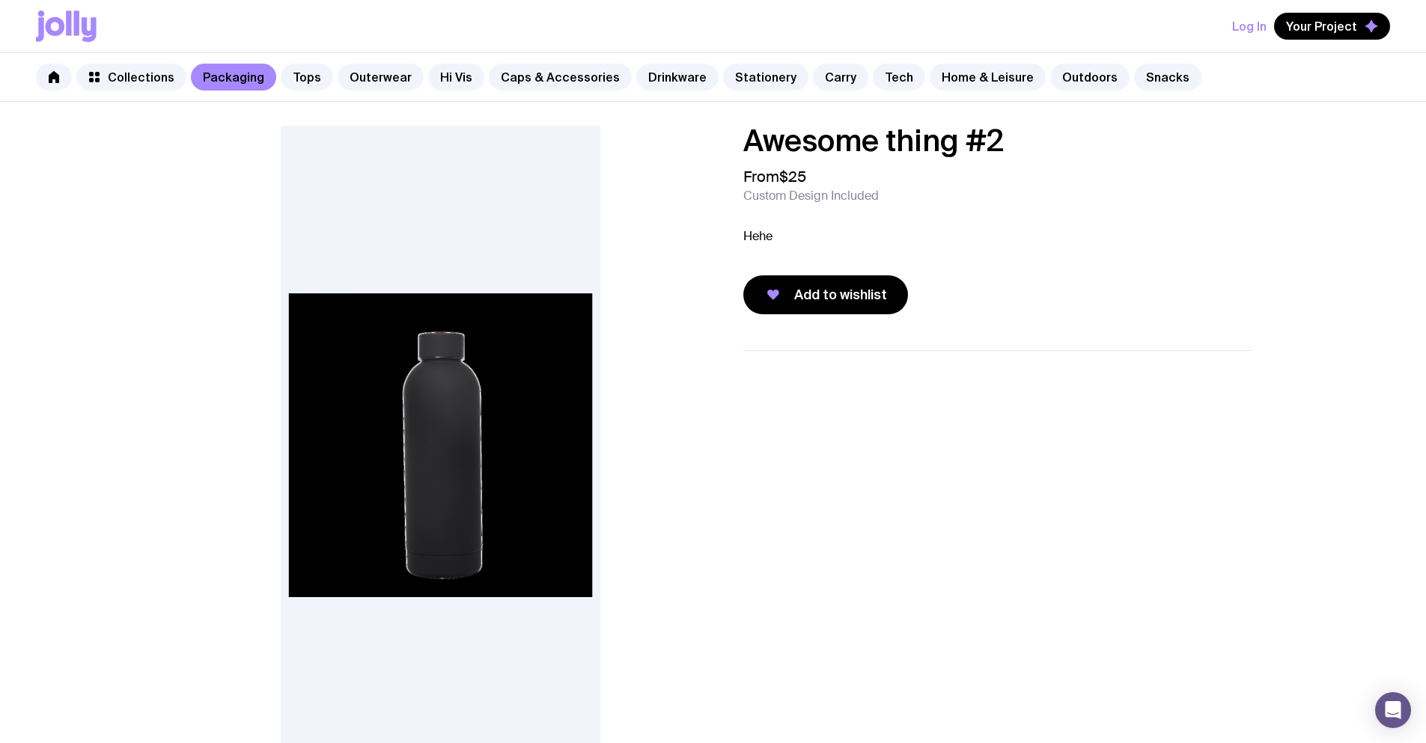
scroll to position [747, 0]
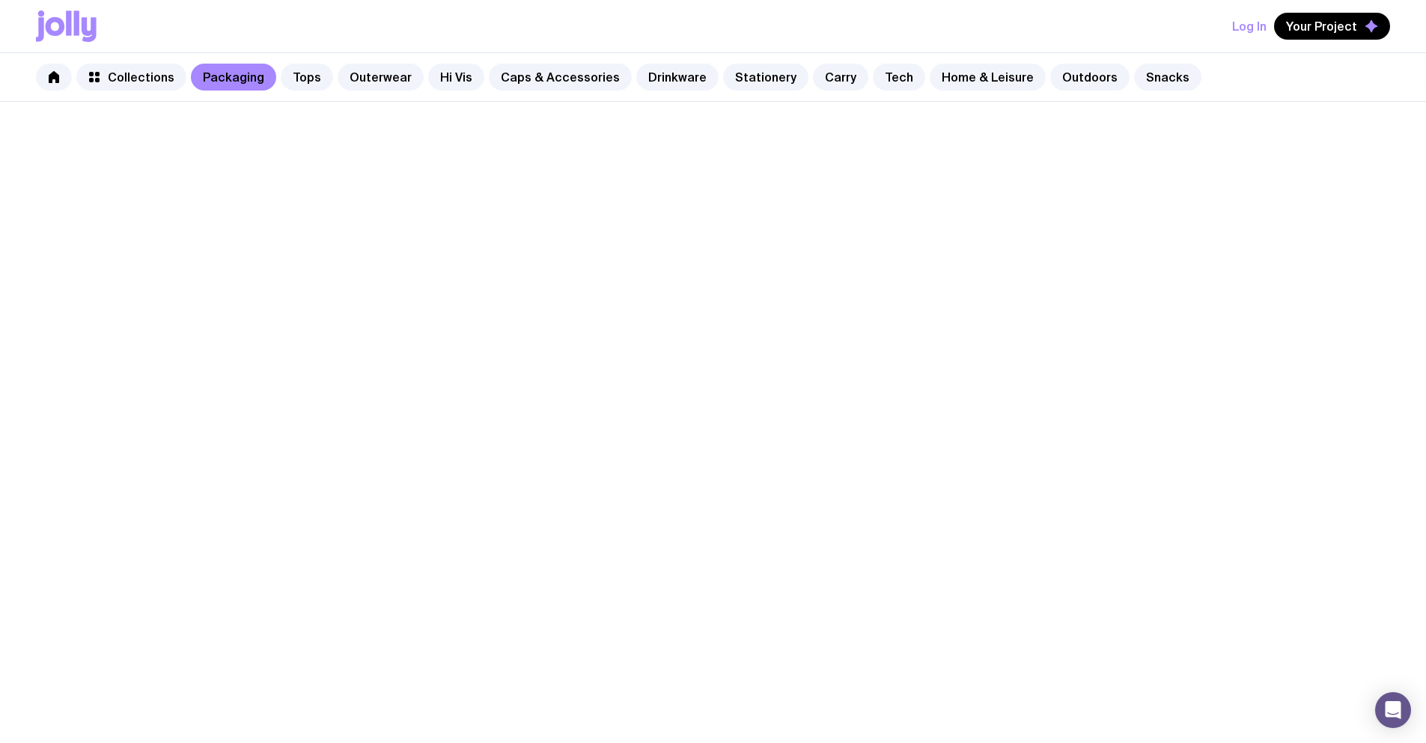
scroll to position [747, 0]
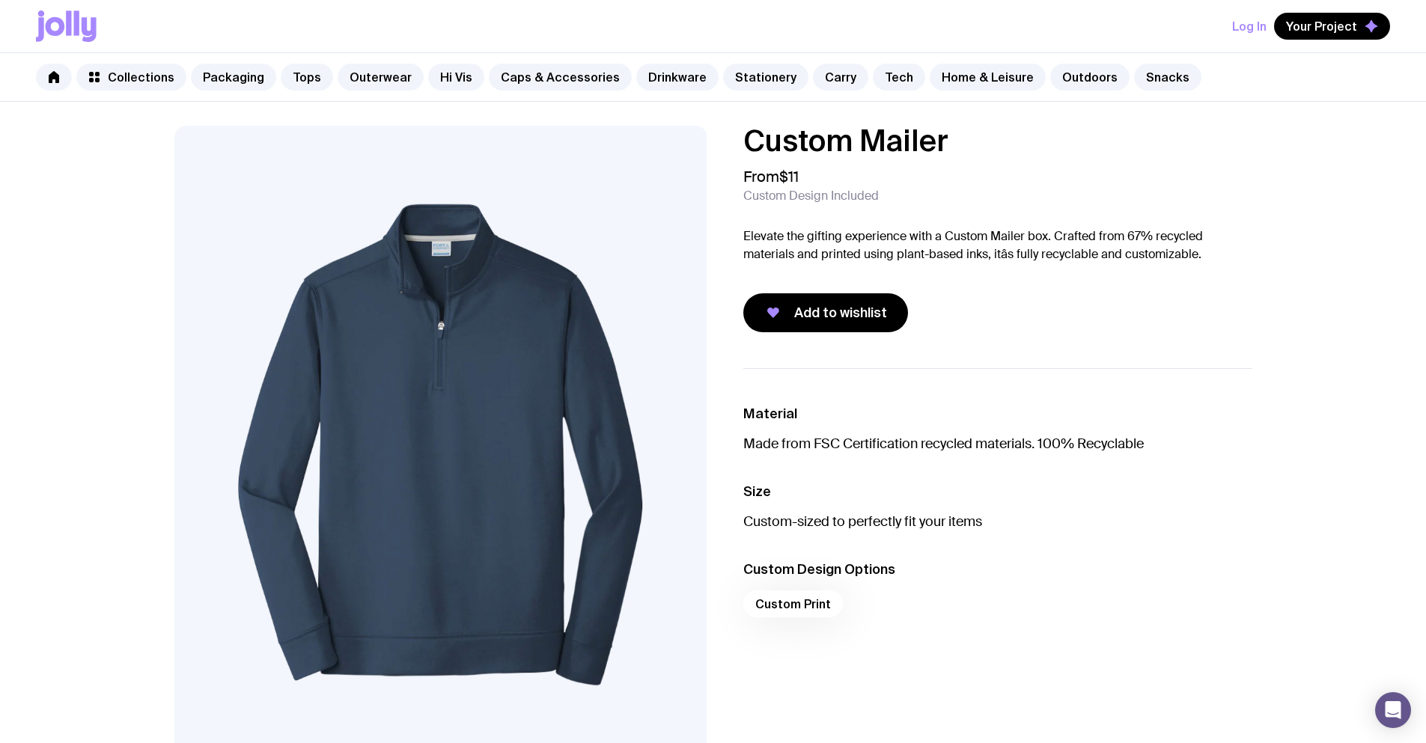
scroll to position [747, 0]
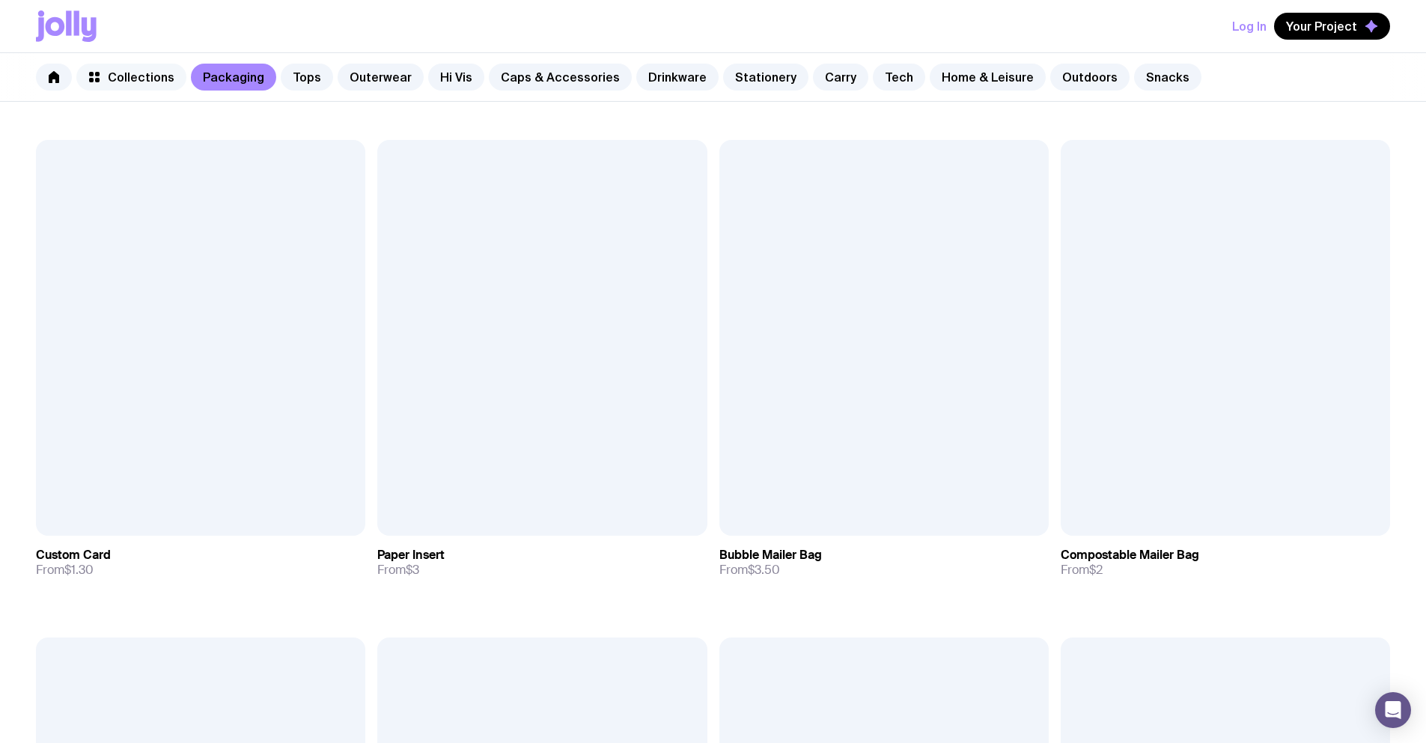
click at [141, 76] on span "Collections" at bounding box center [141, 77] width 67 height 15
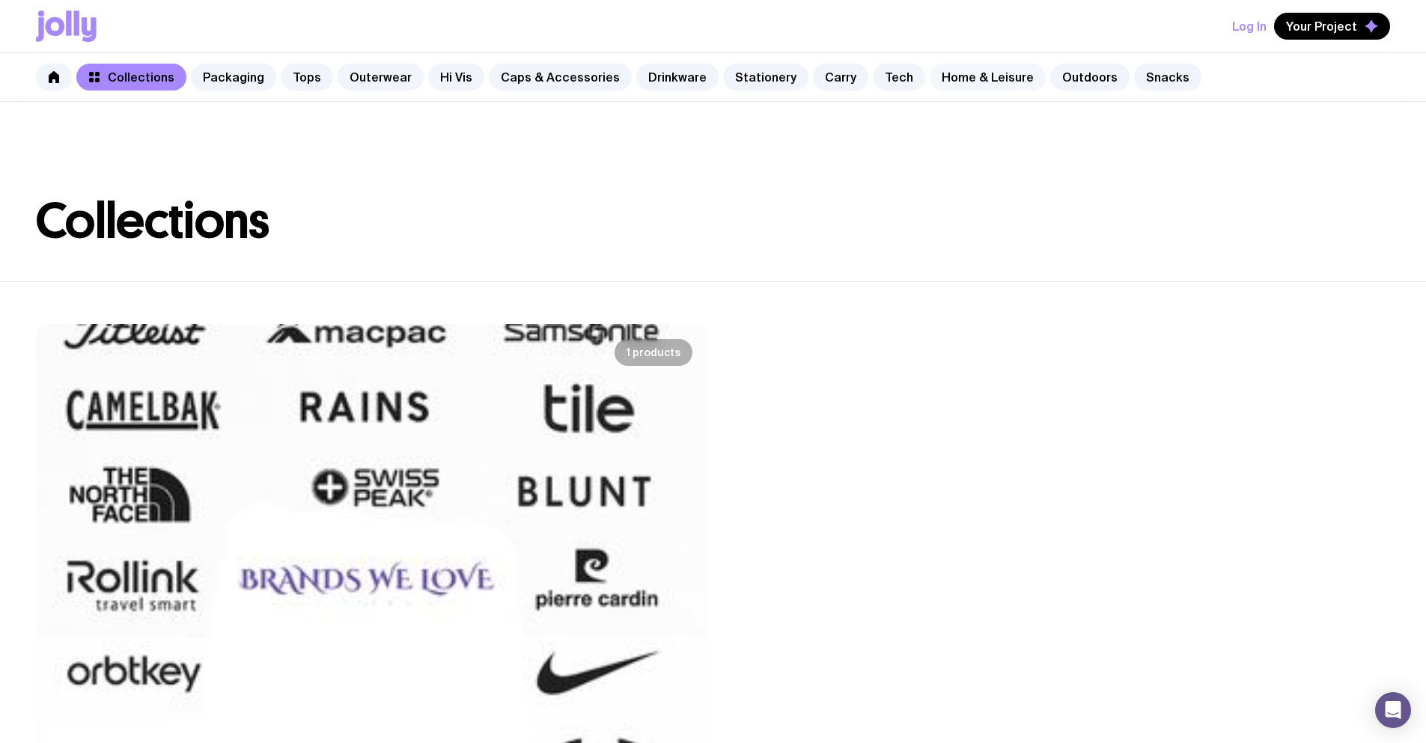
click at [985, 79] on link "Home & Leisure" at bounding box center [988, 77] width 116 height 27
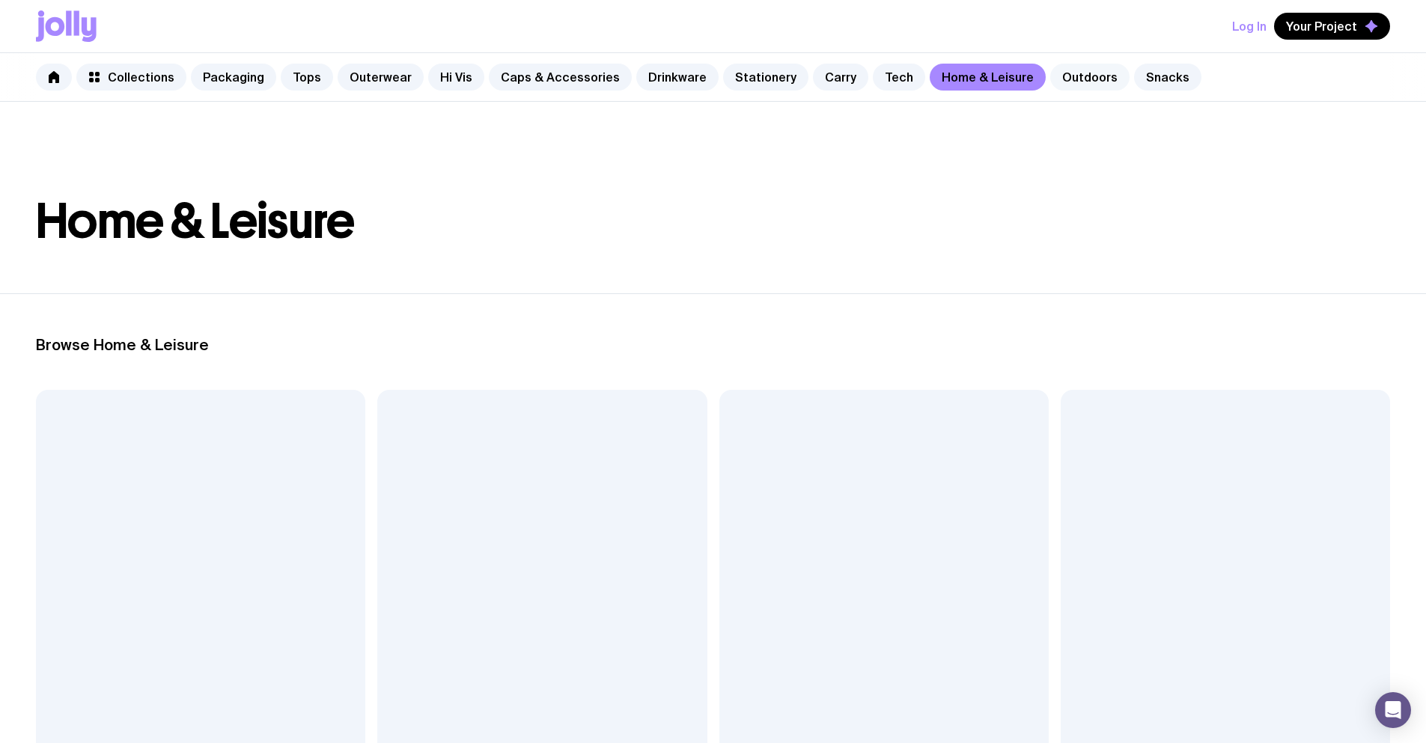
click at [1050, 79] on link "Outdoors" at bounding box center [1089, 77] width 79 height 27
